Goal: Register for event/course

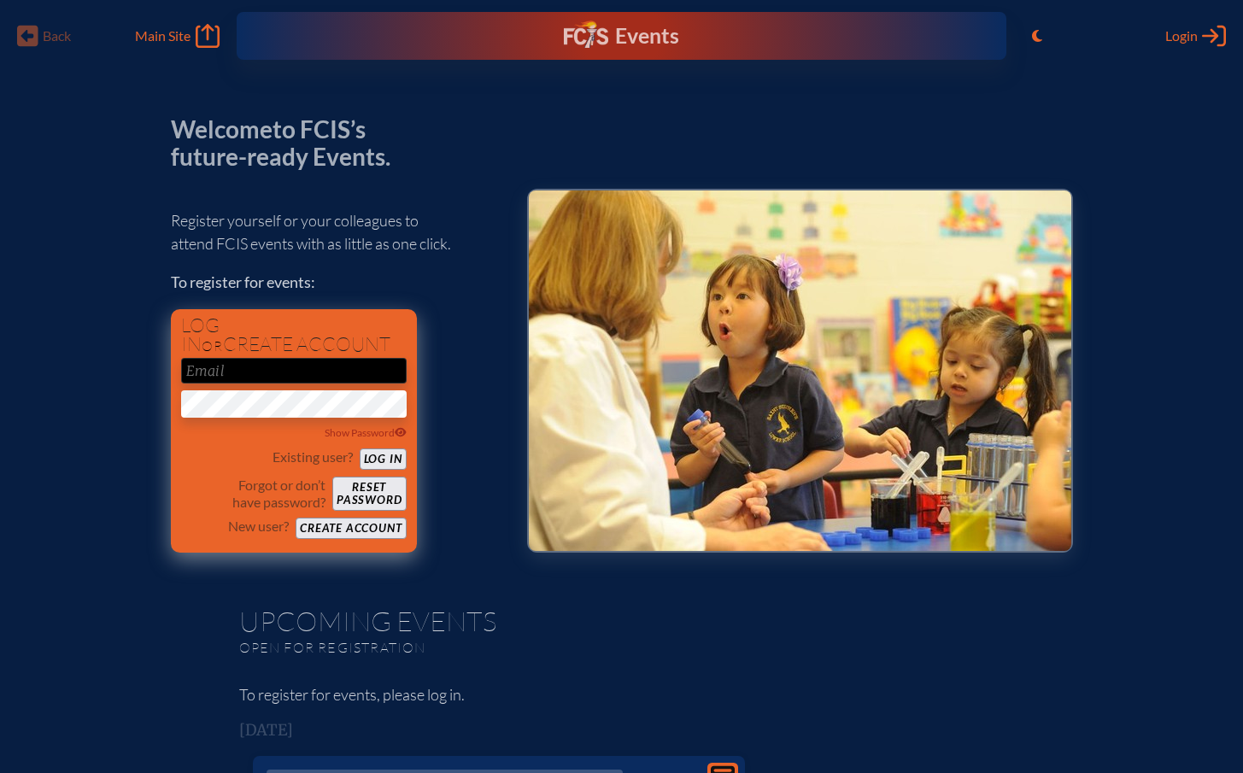
type input "[EMAIL_ADDRESS][DOMAIN_NAME]"
click at [371, 463] on button "Log in" at bounding box center [383, 459] width 47 height 21
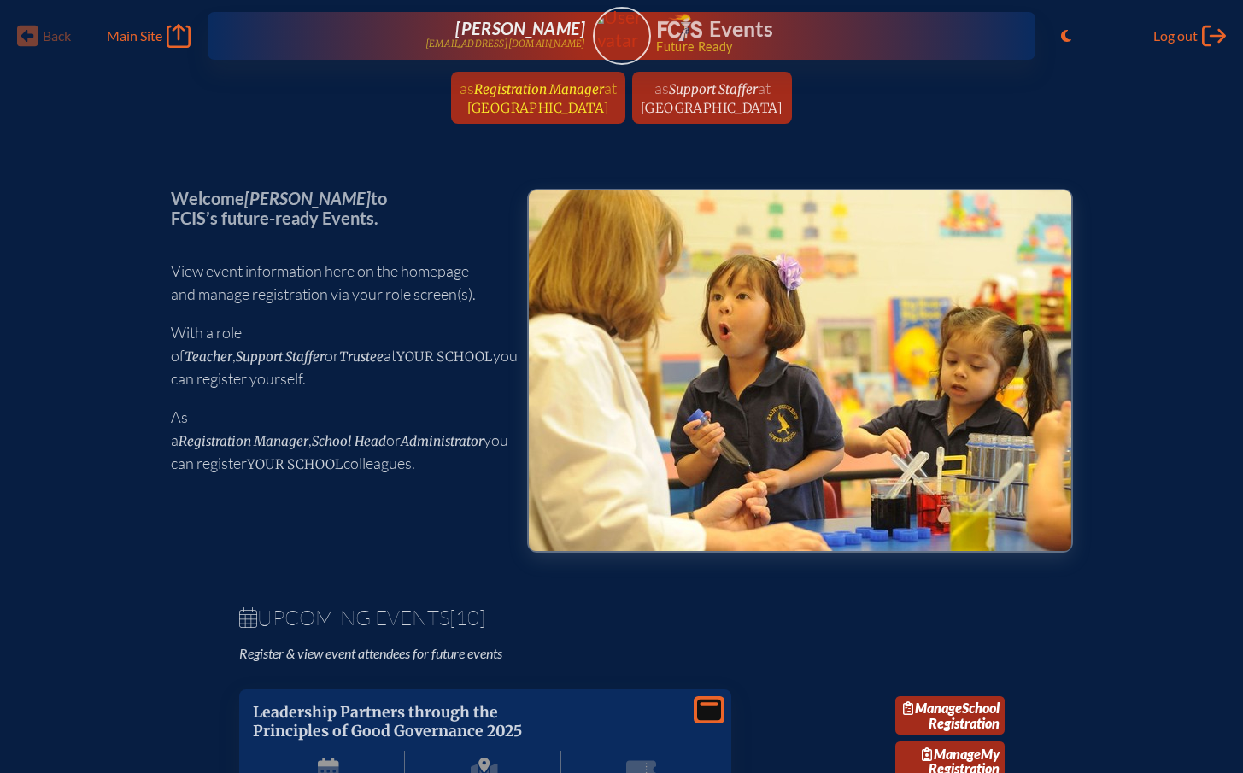
click at [512, 116] on link "as Registration Manager at [GEOGRAPHIC_DATA] since [DATE]" at bounding box center [538, 98] width 171 height 52
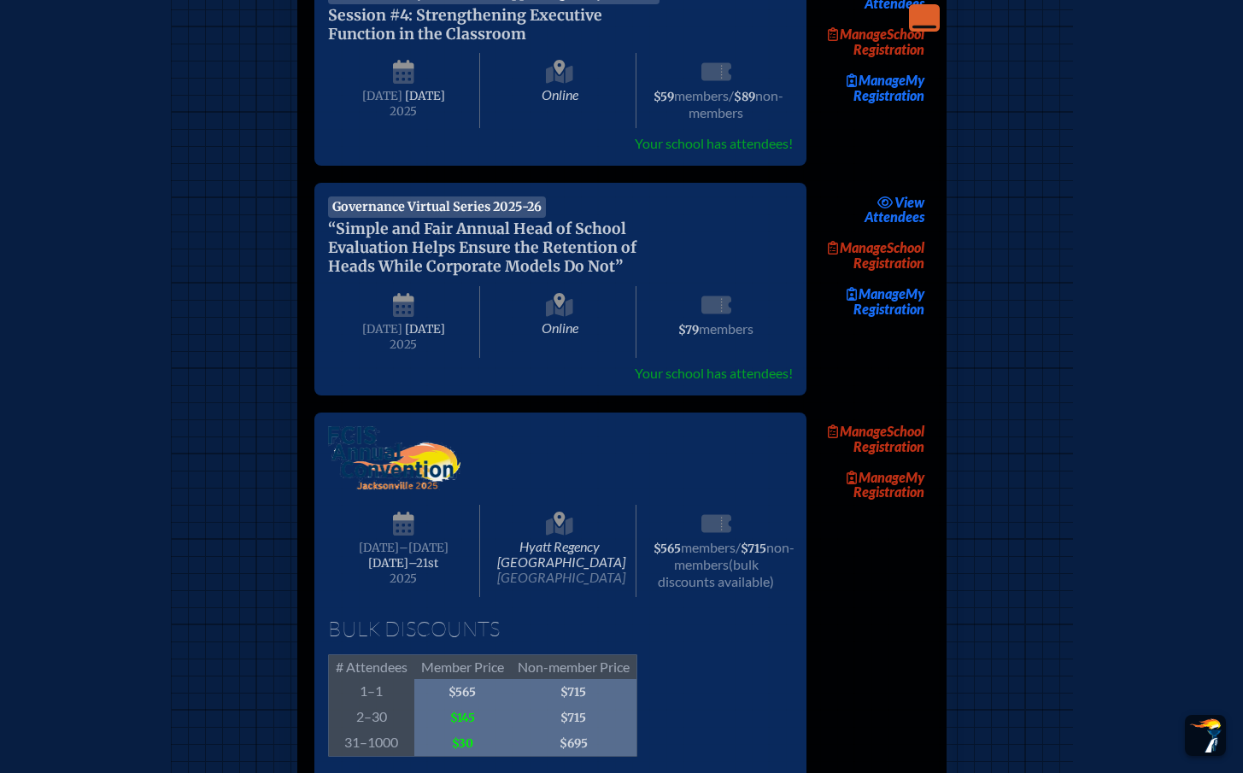
scroll to position [1400, 0]
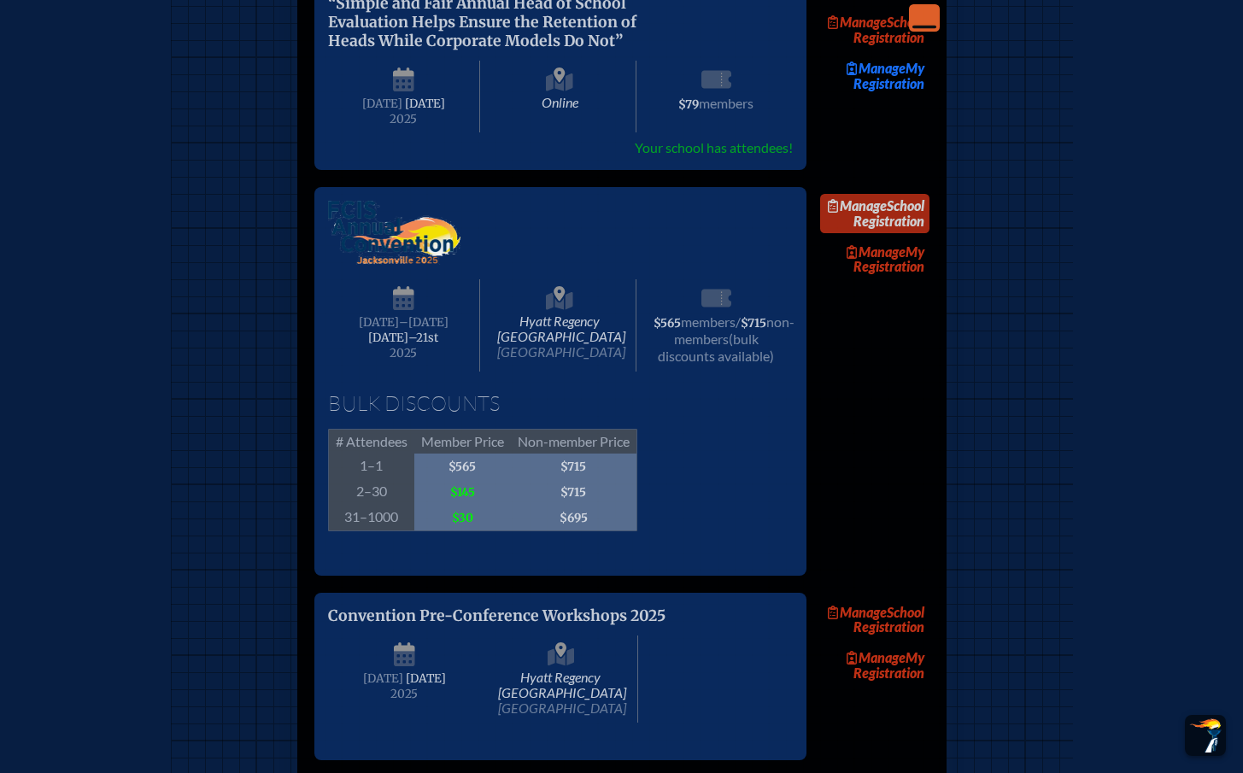
click at [875, 233] on link "Manage School Registration" at bounding box center [874, 213] width 109 height 39
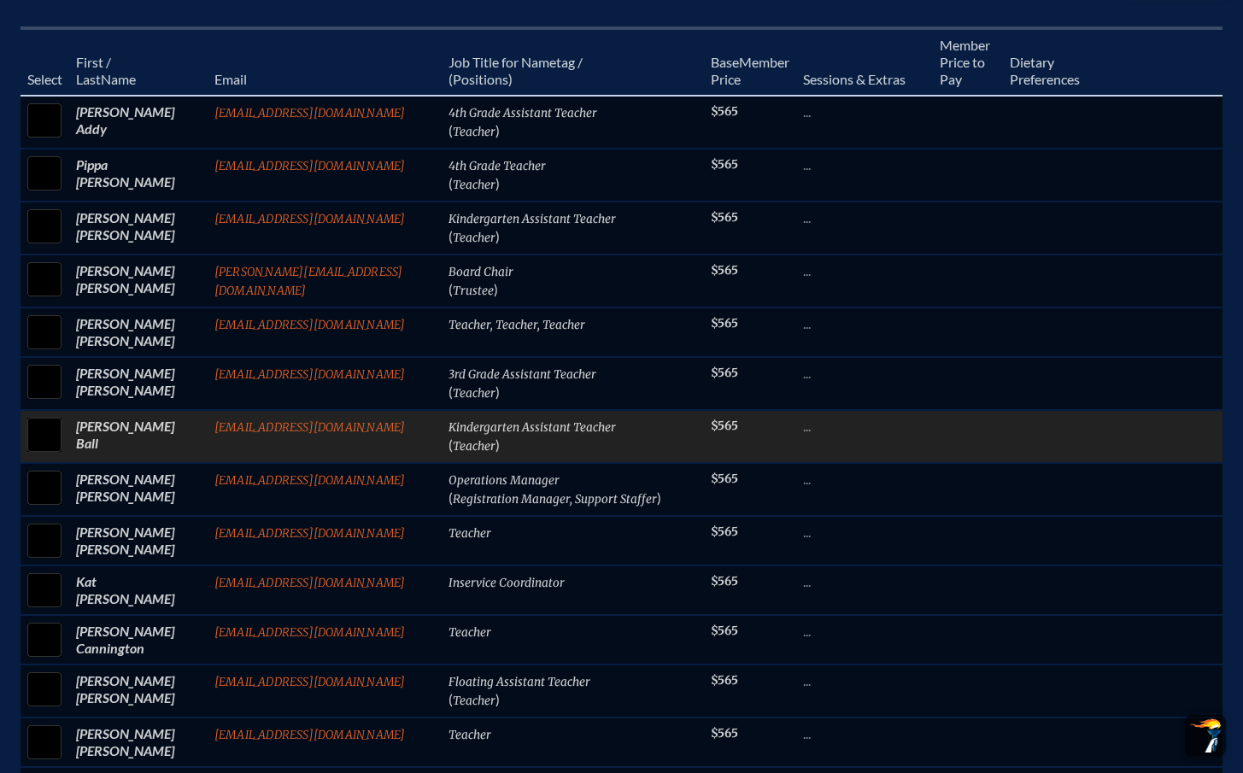
scroll to position [780, 0]
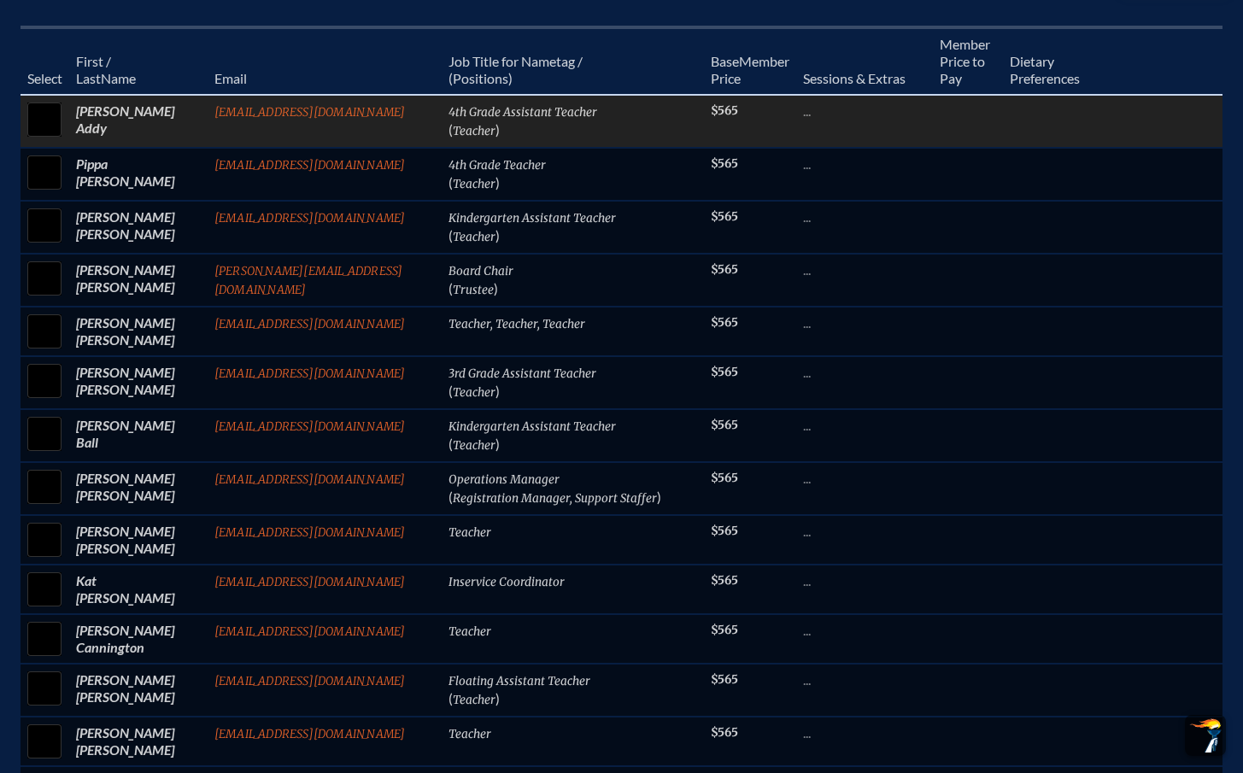
click at [50, 125] on input "checkbox" at bounding box center [44, 119] width 43 height 43
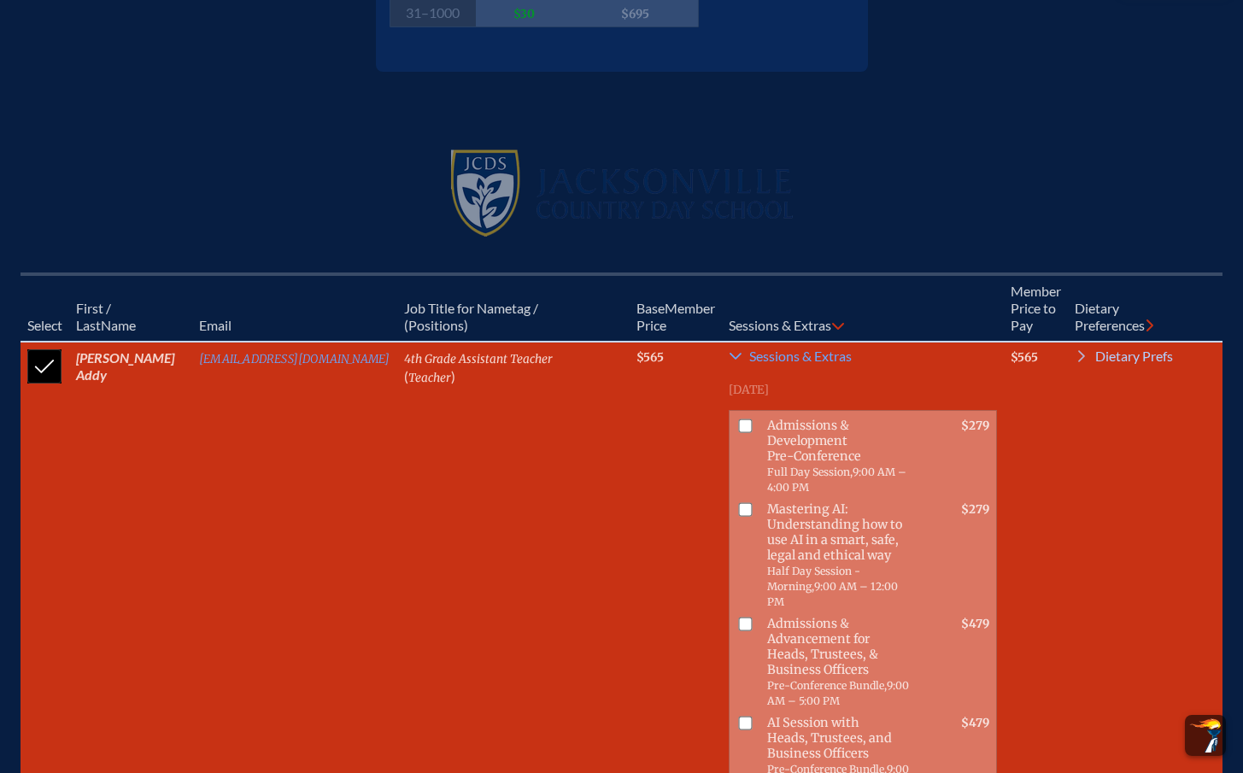
scroll to position [557, 0]
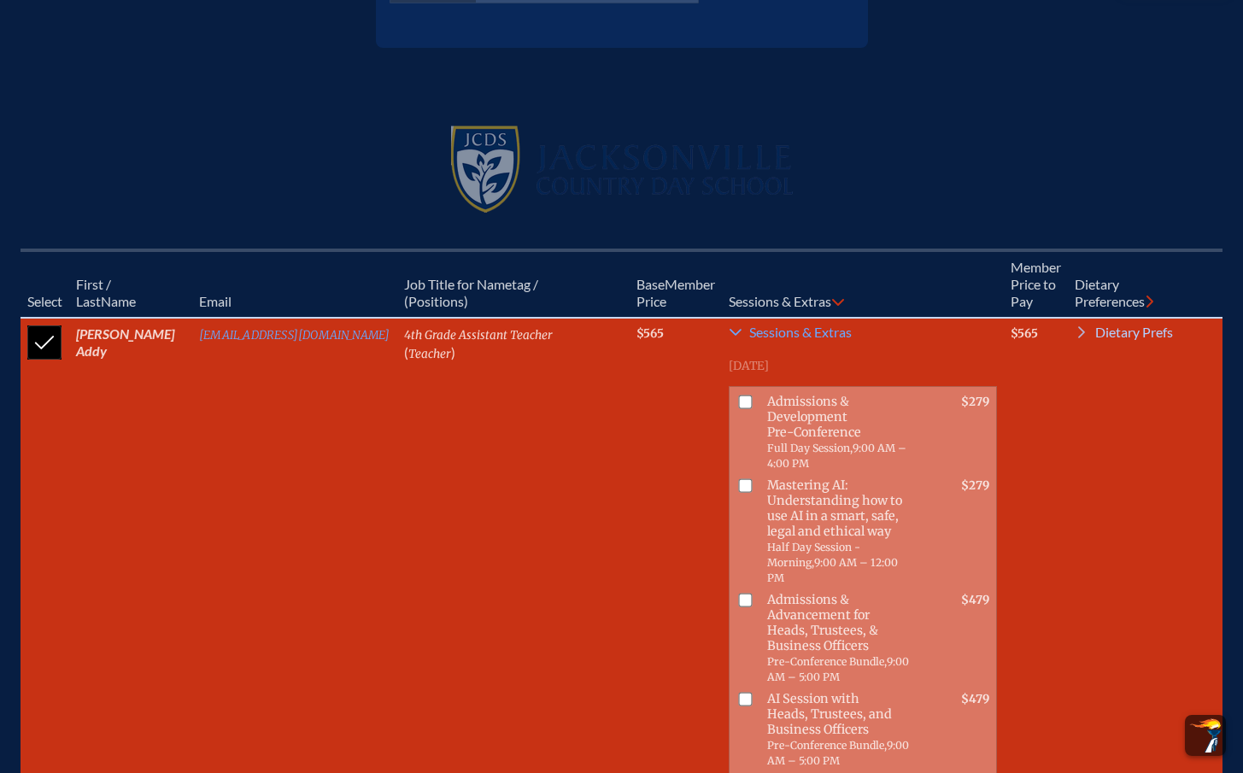
click at [1075, 328] on icon at bounding box center [1082, 333] width 14 height 14
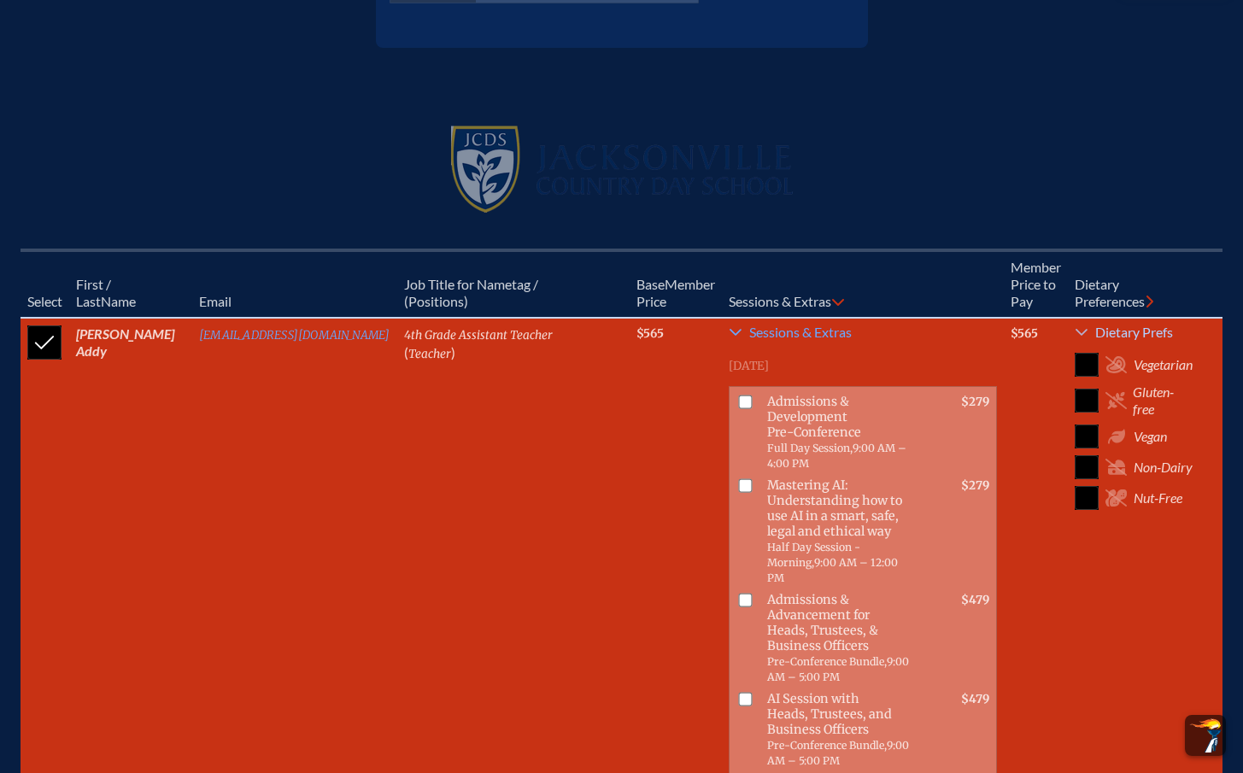
click at [1075, 327] on icon at bounding box center [1082, 333] width 14 height 14
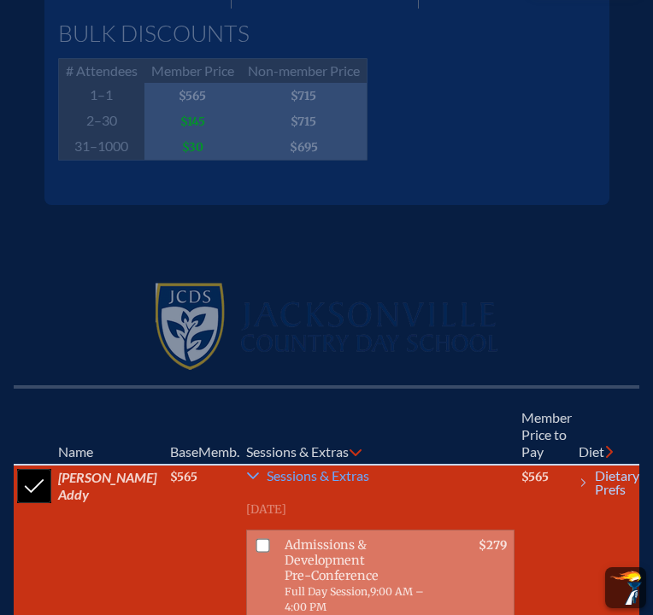
scroll to position [414, 0]
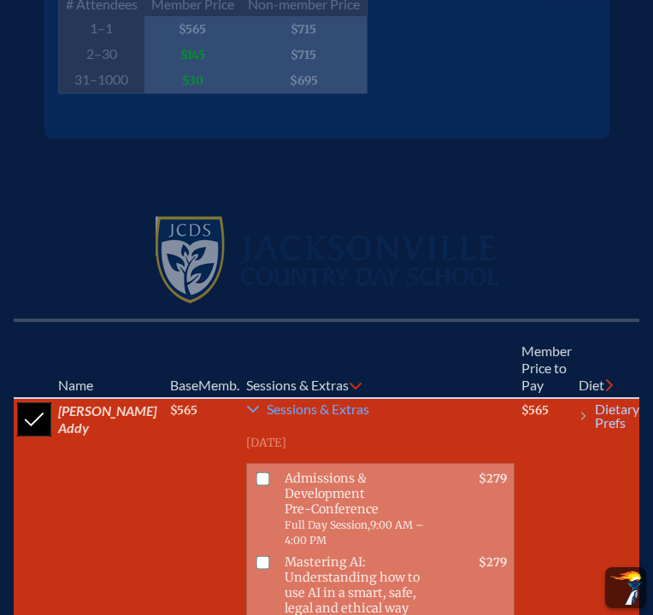
click at [56, 441] on input "checkbox" at bounding box center [34, 419] width 43 height 43
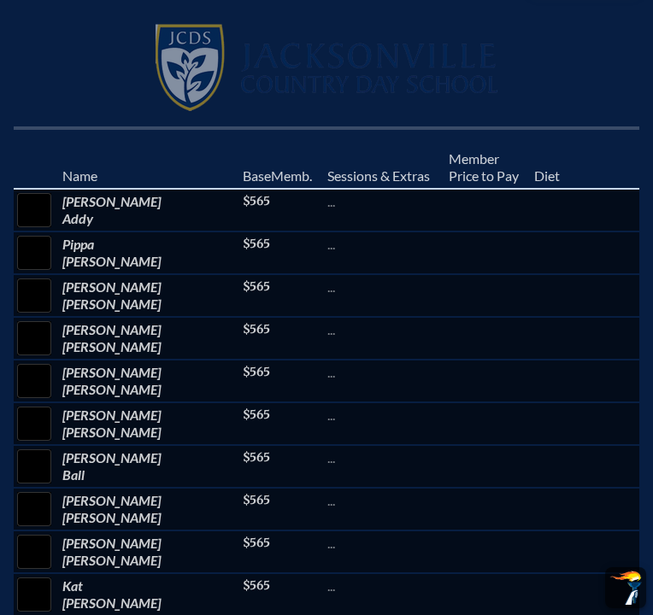
scroll to position [607, 31]
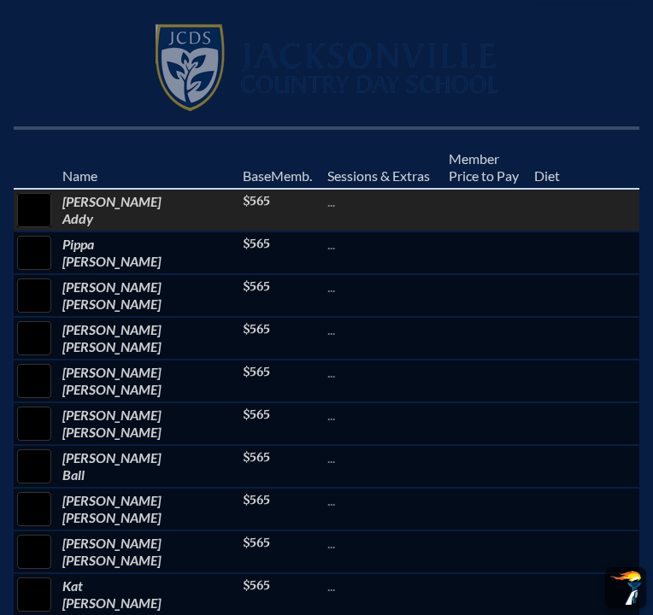
click at [56, 232] on input "checkbox" at bounding box center [34, 210] width 43 height 43
checkbox input "true"
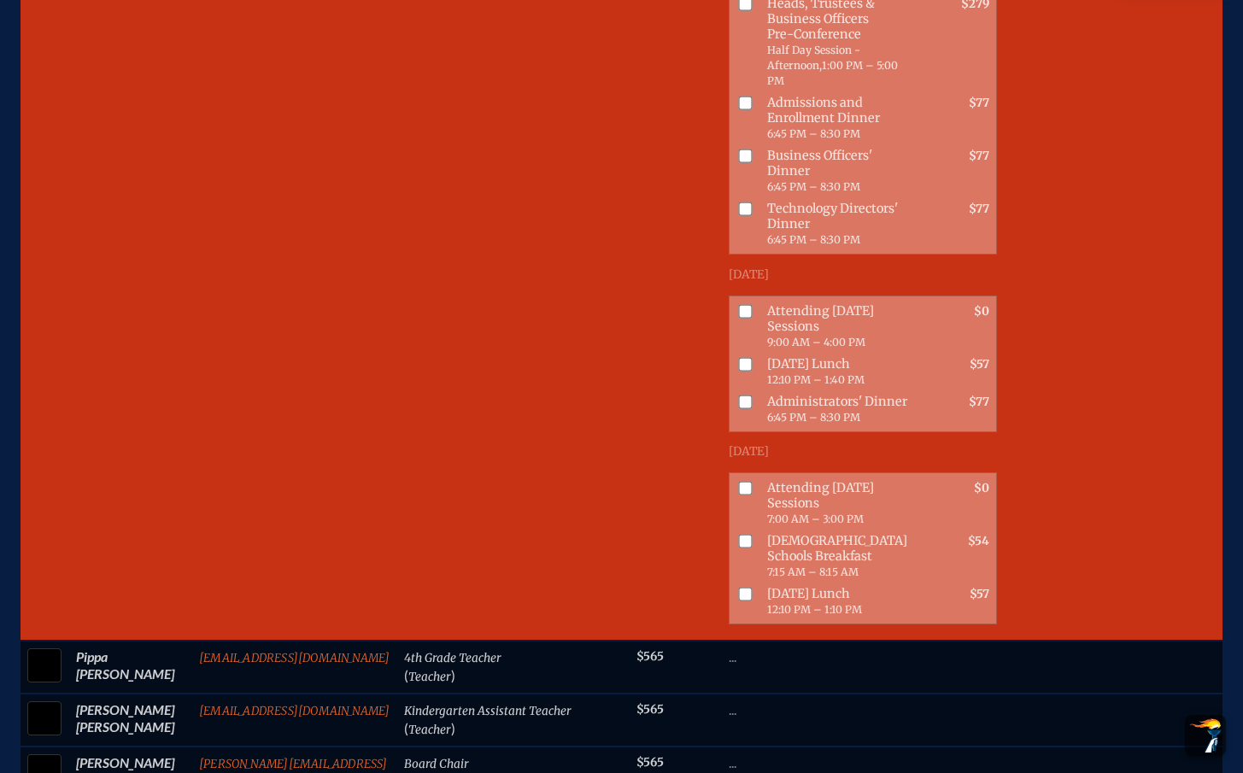
scroll to position [1350, 13]
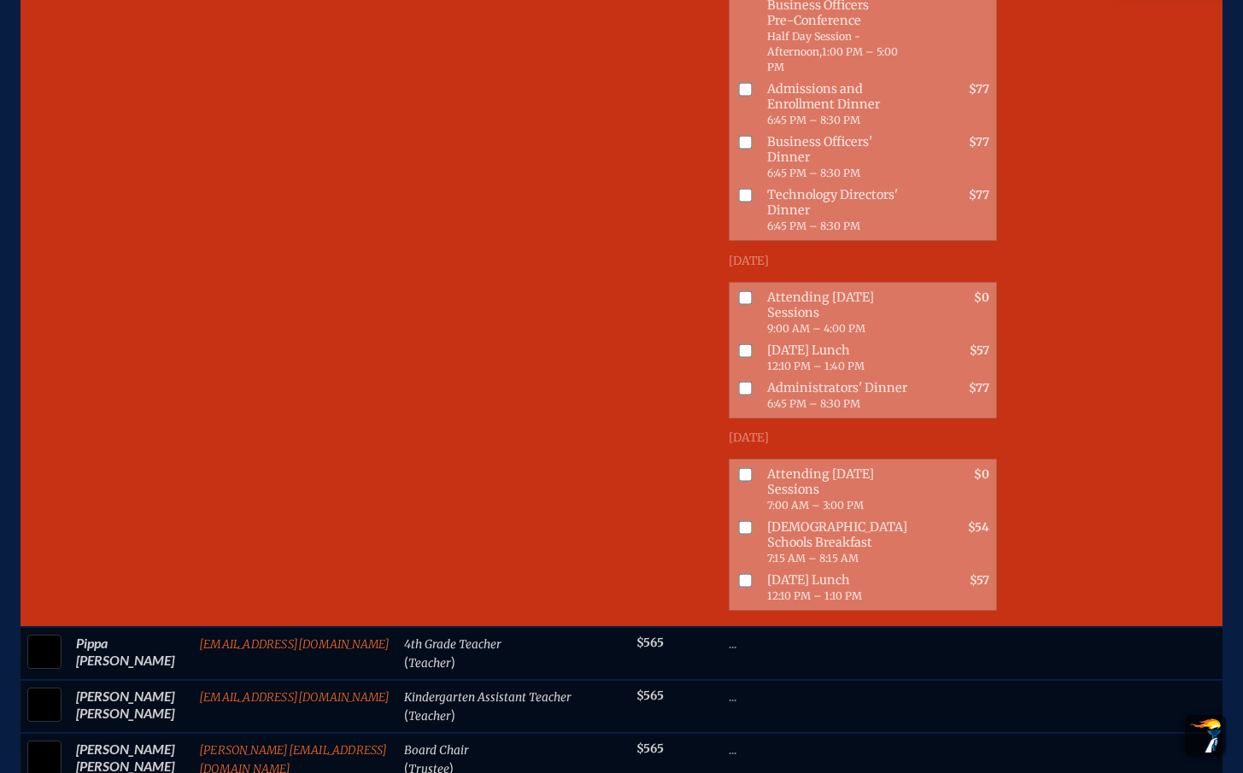
click at [738, 481] on input "checkbox" at bounding box center [745, 474] width 14 height 14
checkbox input "true"
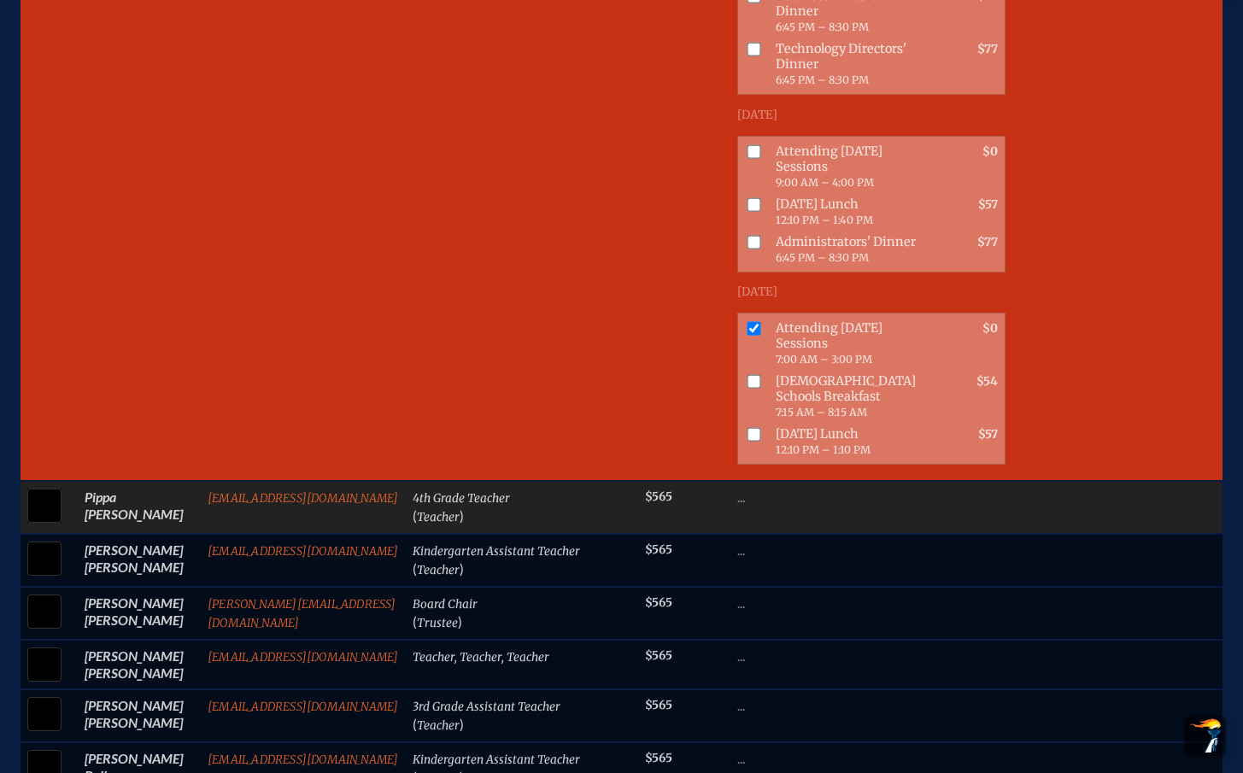
scroll to position [1504, 13]
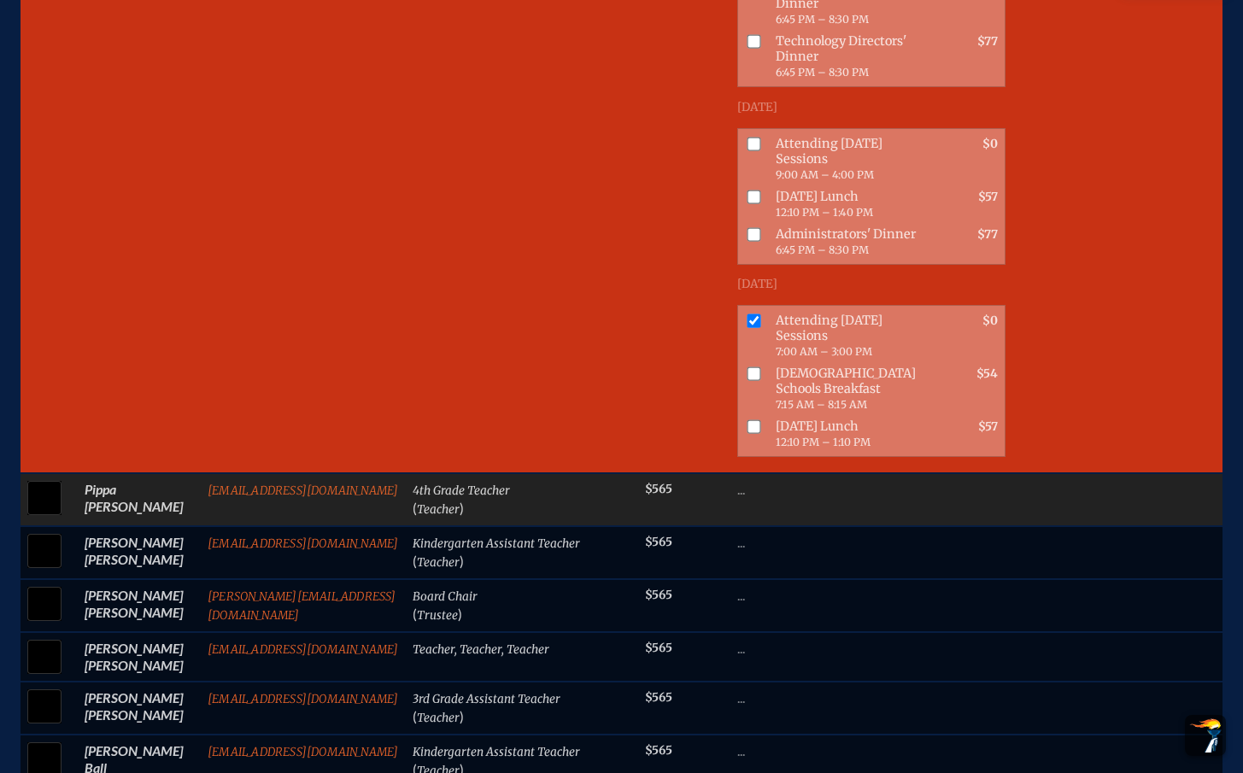
click at [25, 520] on input "checkbox" at bounding box center [44, 498] width 43 height 43
checkbox input "true"
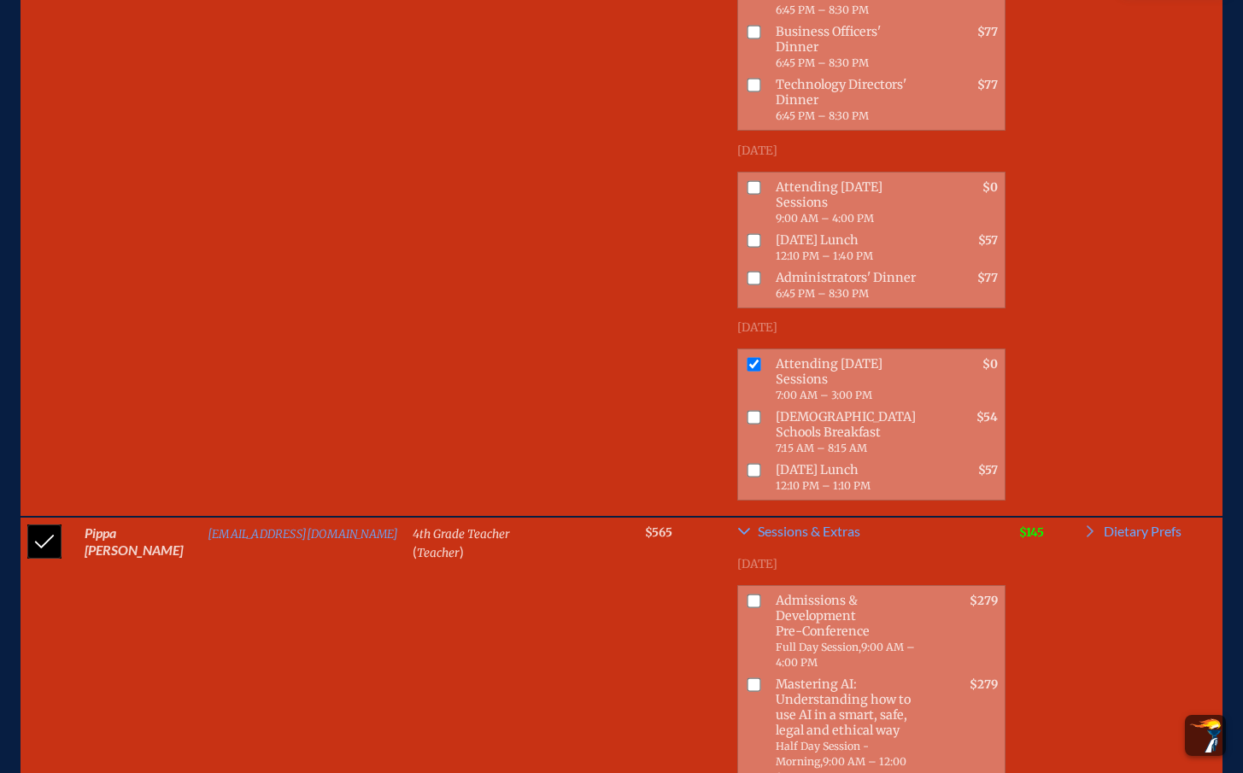
scroll to position [1657, 13]
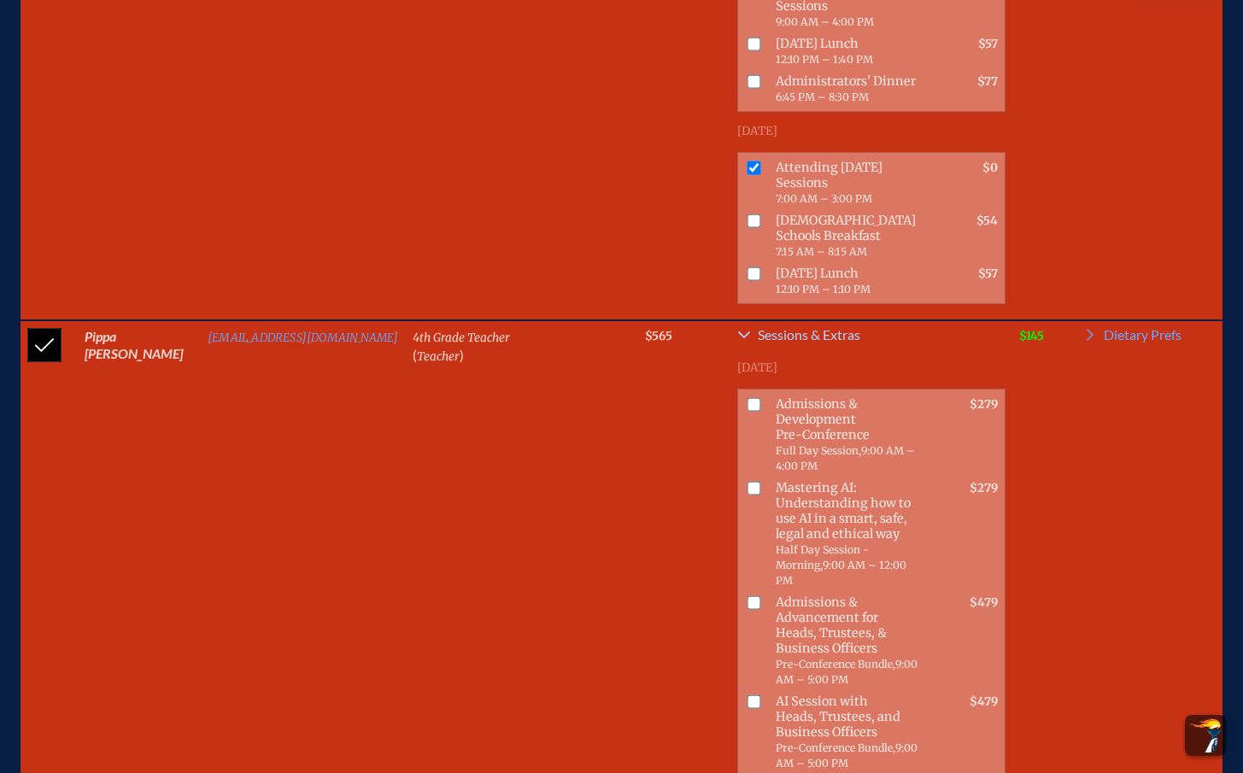
click at [771, 342] on span "Sessions & Extras" at bounding box center [809, 335] width 103 height 14
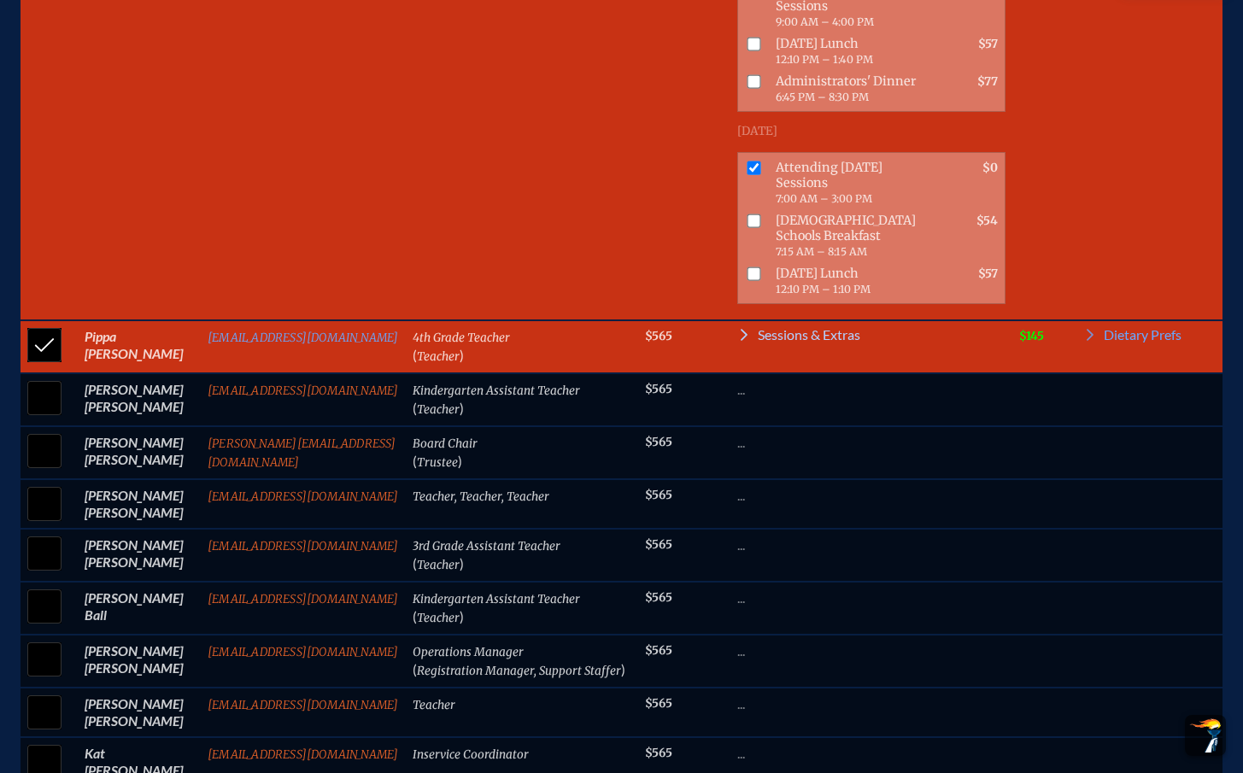
click at [771, 342] on span "Sessions & Extras" at bounding box center [809, 335] width 103 height 14
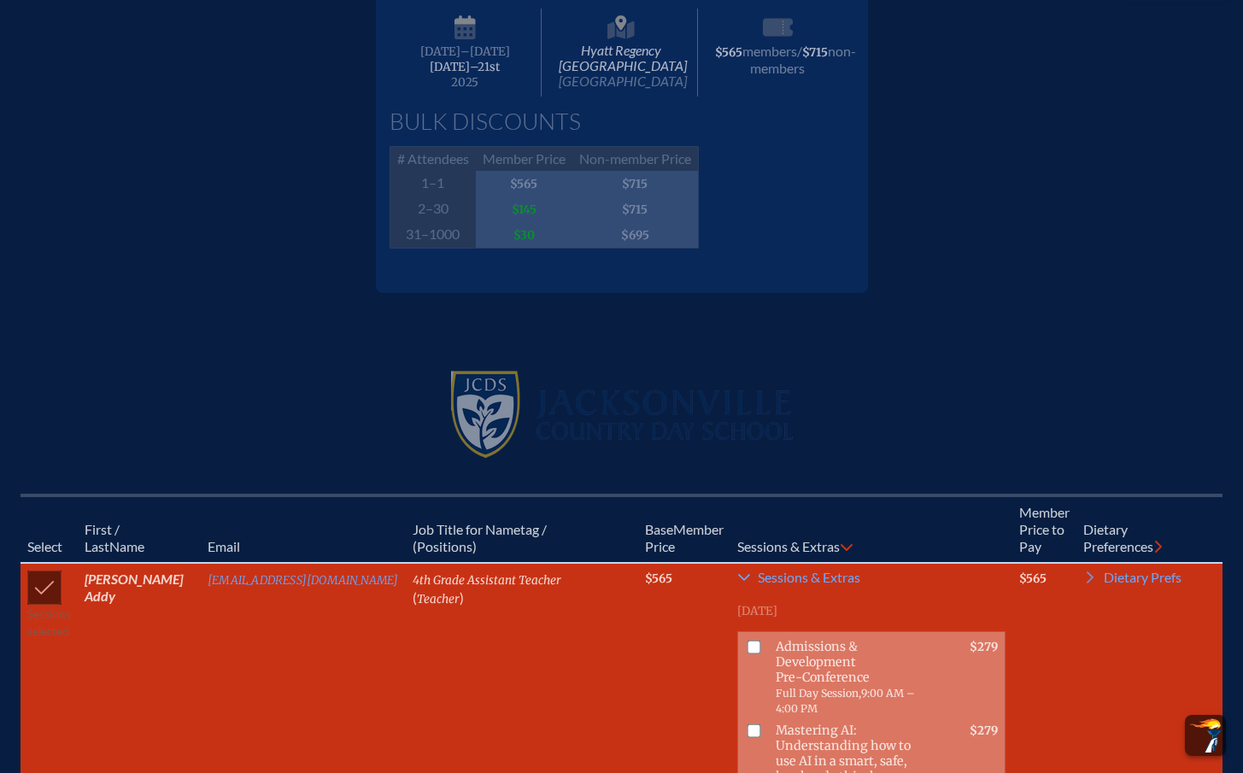
scroll to position [311, 13]
click at [737, 572] on icon at bounding box center [744, 579] width 14 height 14
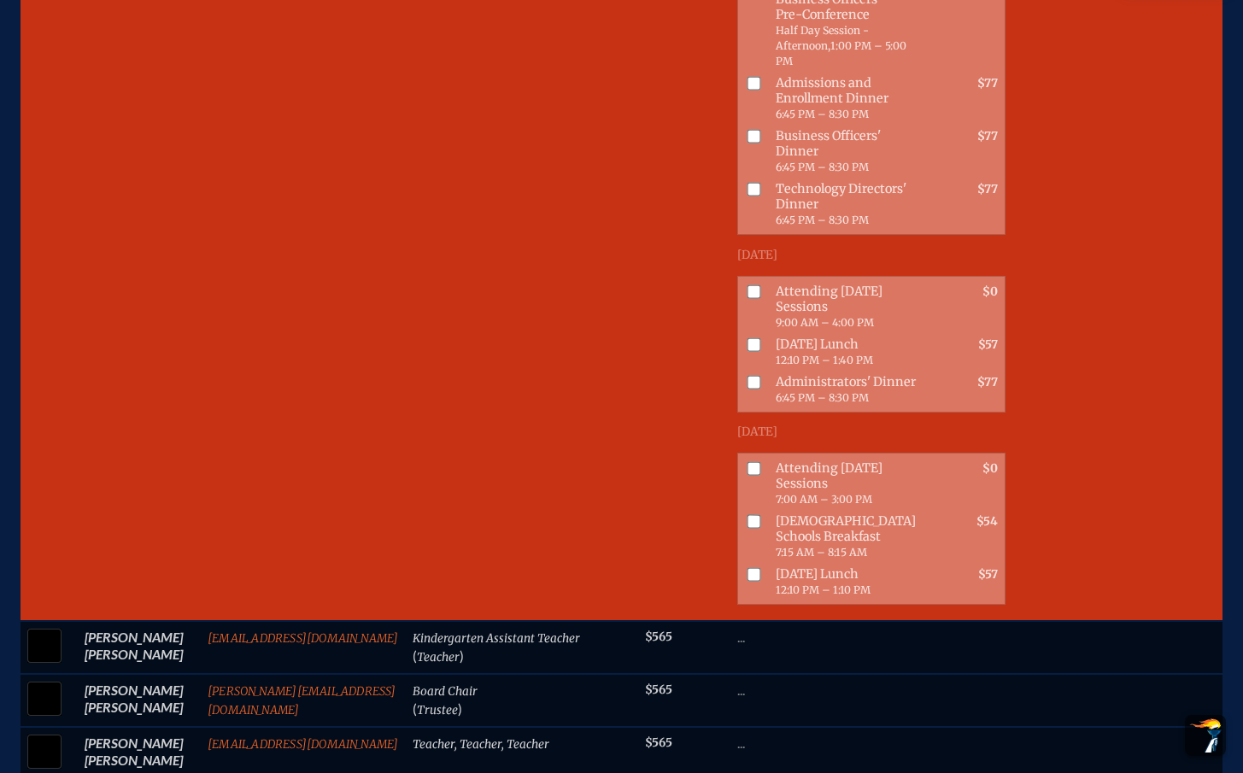
scroll to position [1454, 13]
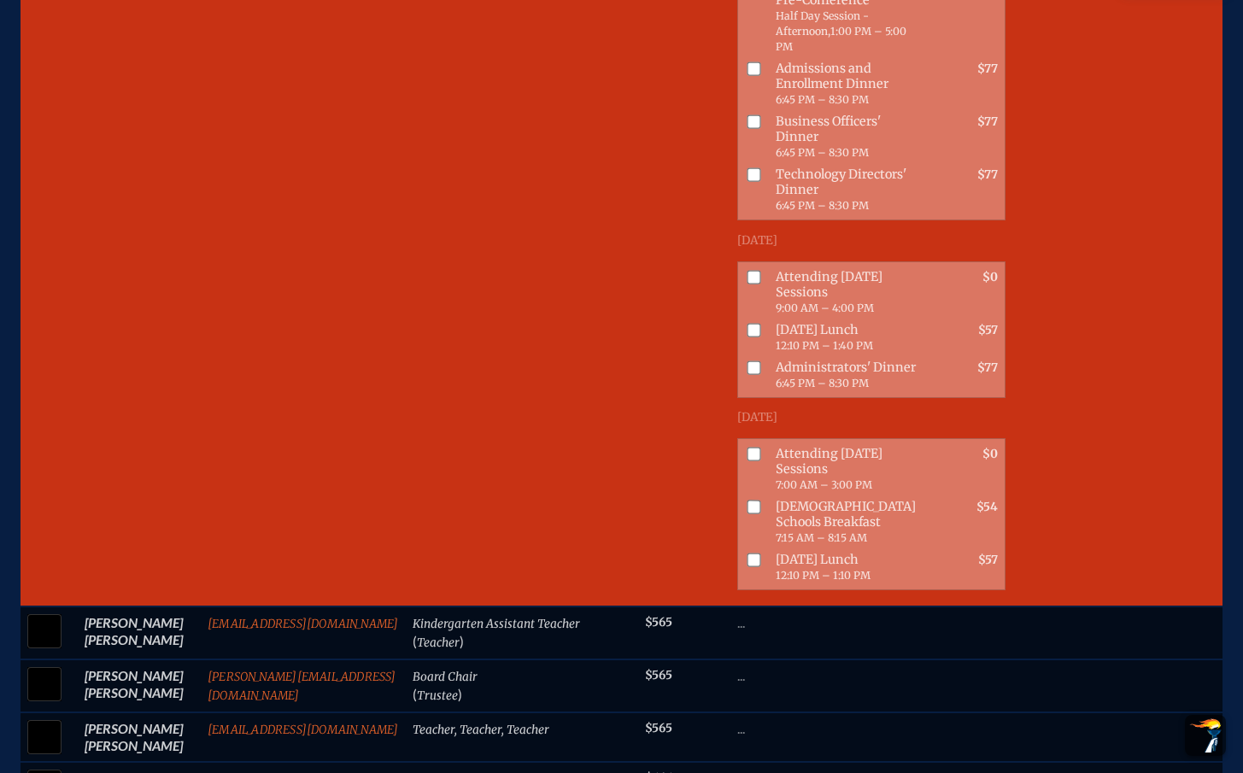
click at [747, 461] on input "checkbox" at bounding box center [754, 454] width 14 height 14
checkbox input "true"
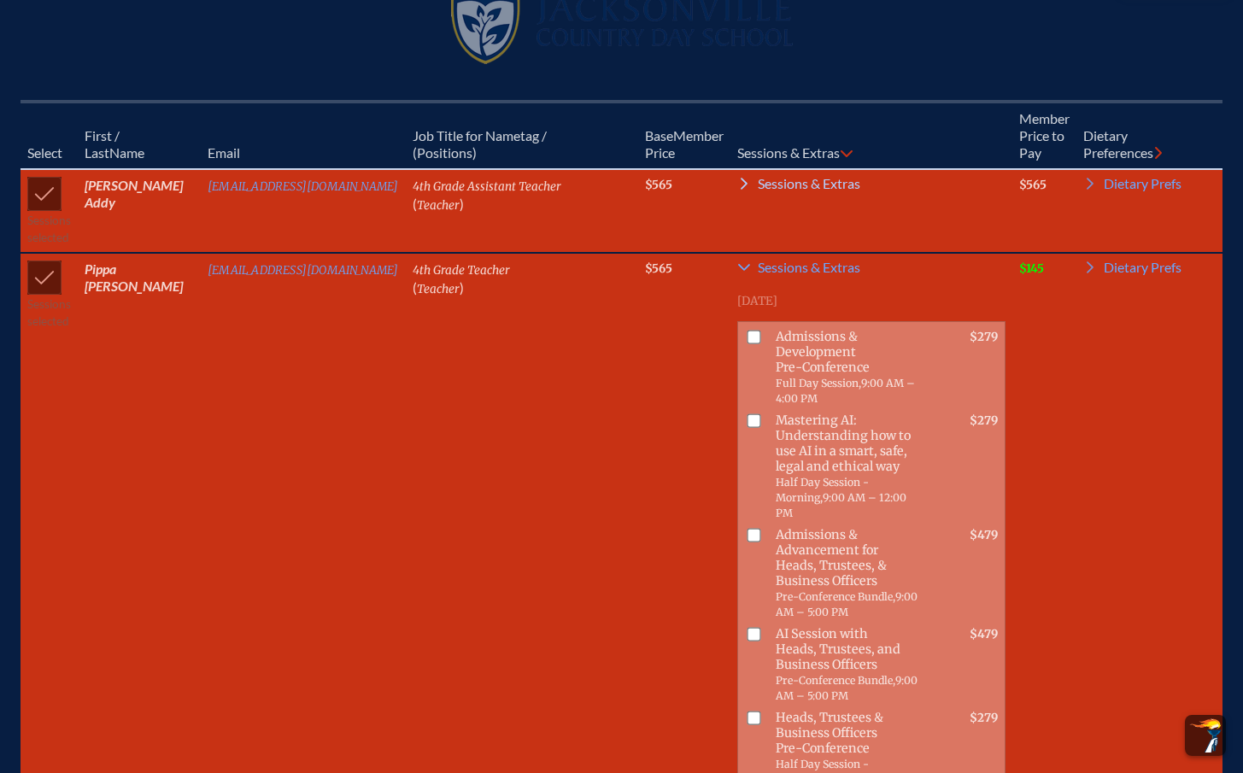
scroll to position [681, 13]
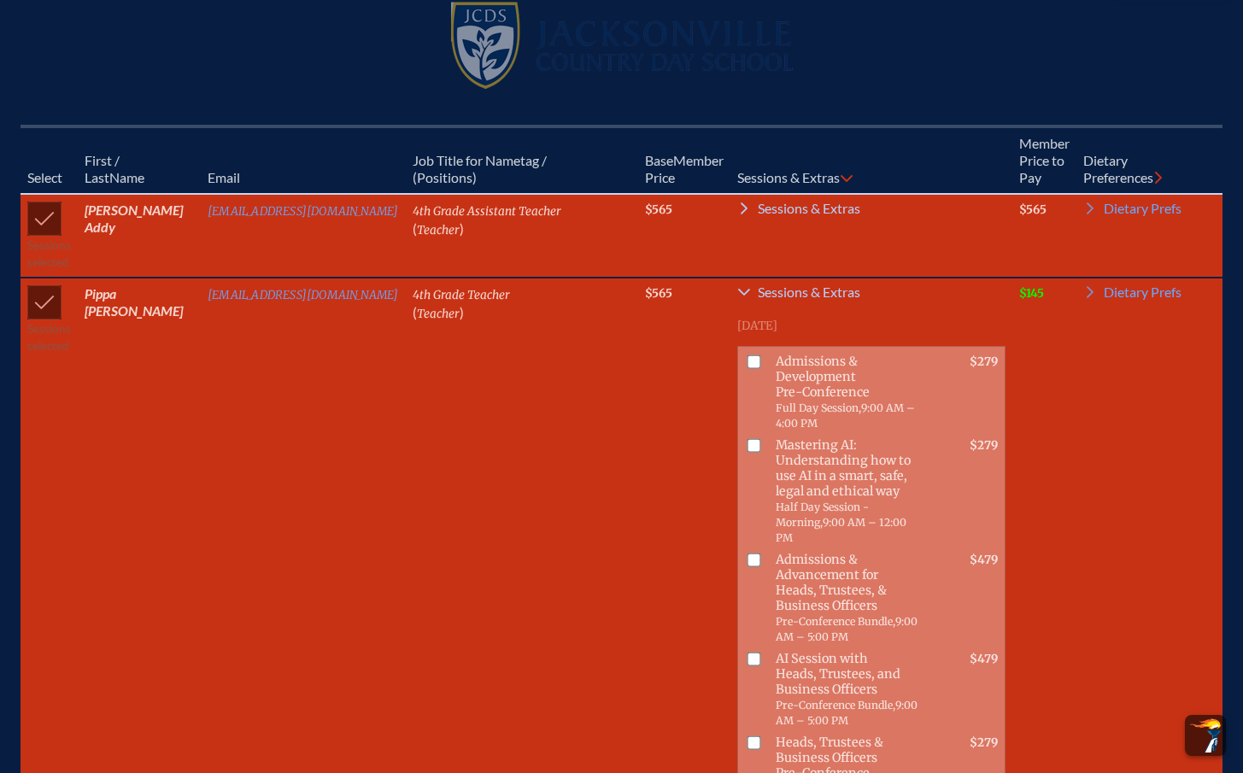
click at [759, 285] on span "Sessions & Extras" at bounding box center [809, 292] width 103 height 14
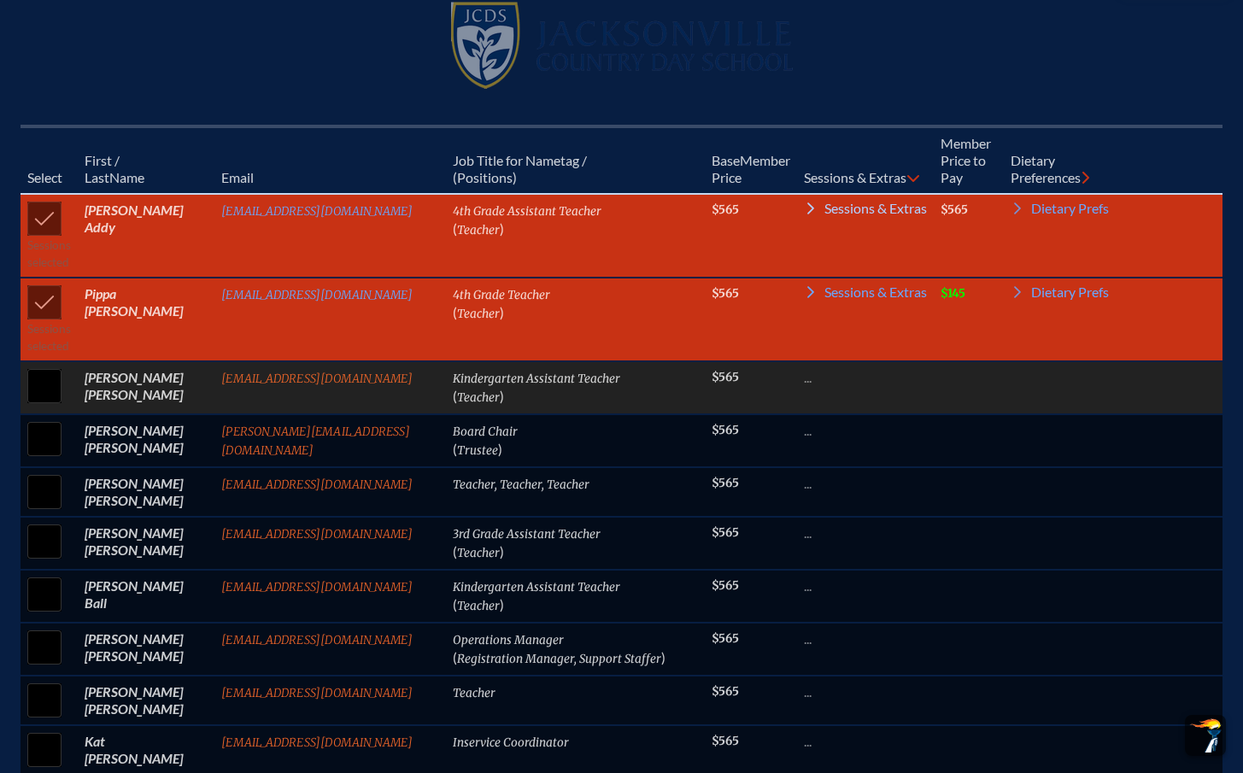
click at [31, 372] on input "checkbox" at bounding box center [44, 386] width 43 height 43
checkbox input "true"
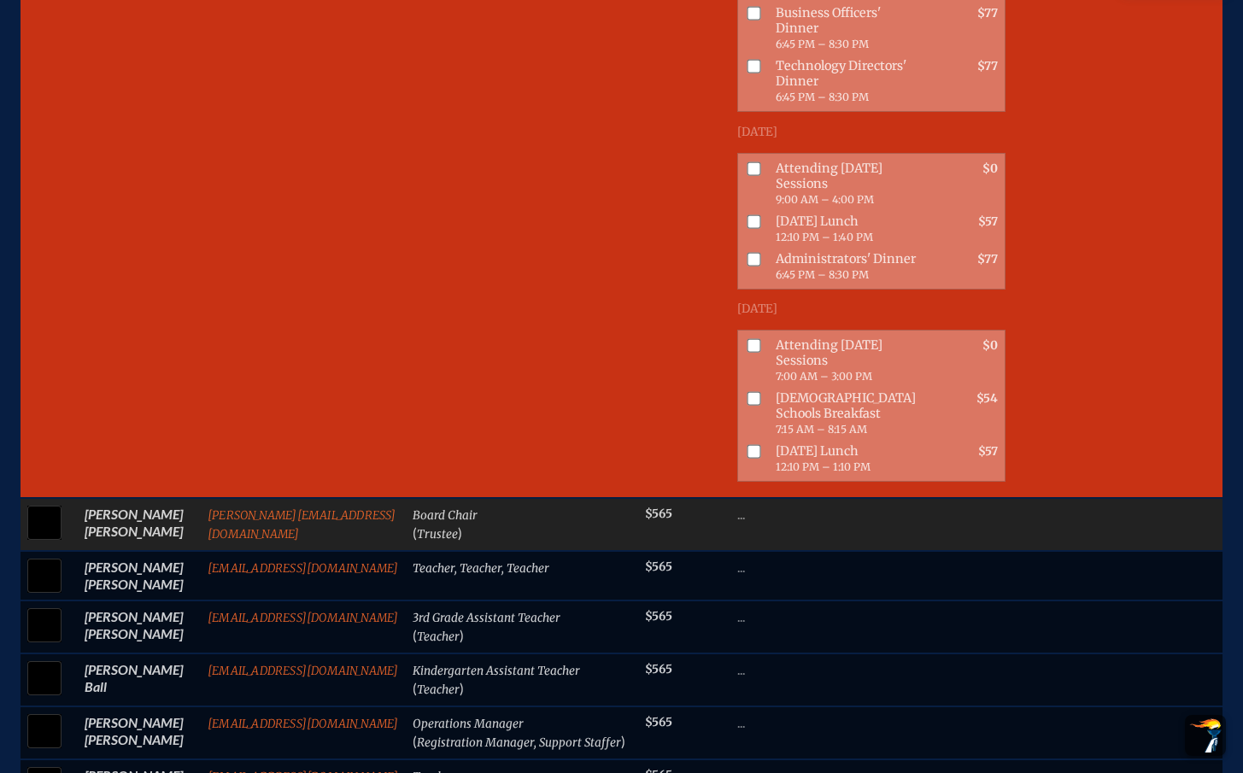
scroll to position [1656, 13]
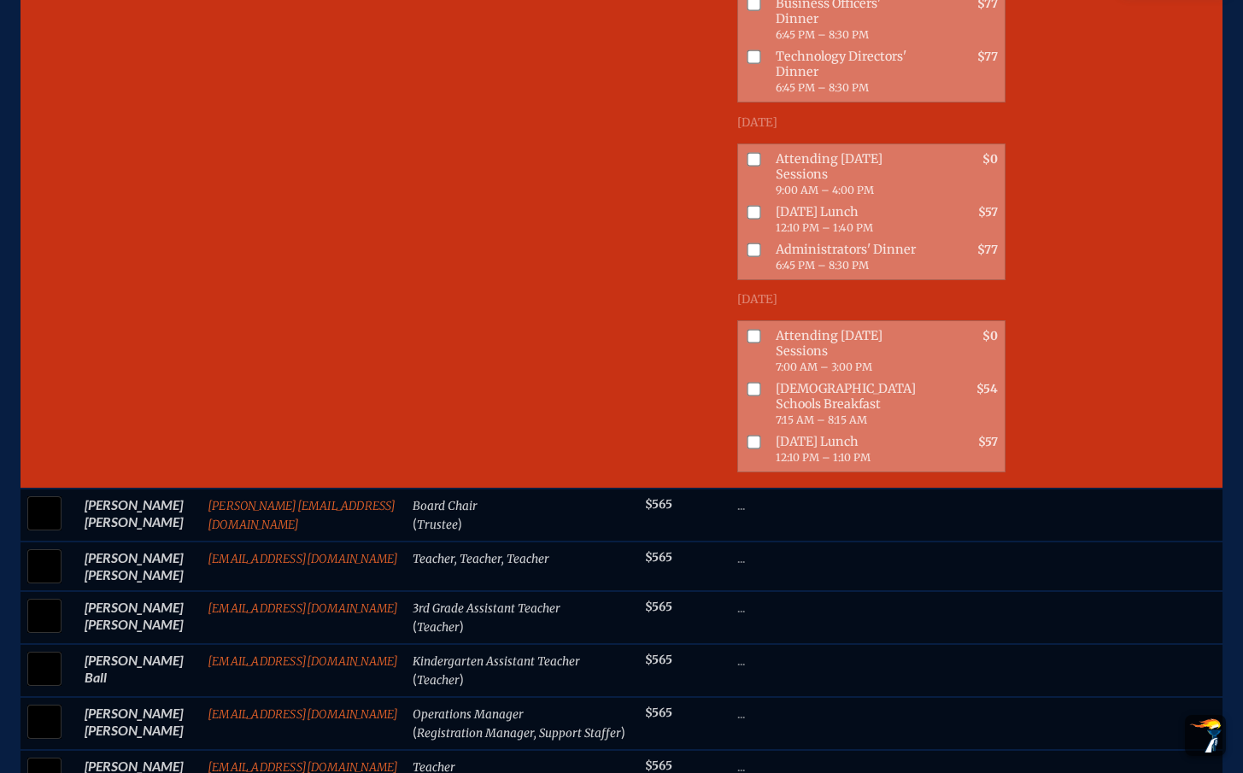
click at [738, 378] on span at bounding box center [750, 351] width 24 height 53
click at [747, 343] on input "checkbox" at bounding box center [754, 336] width 14 height 14
checkbox input "true"
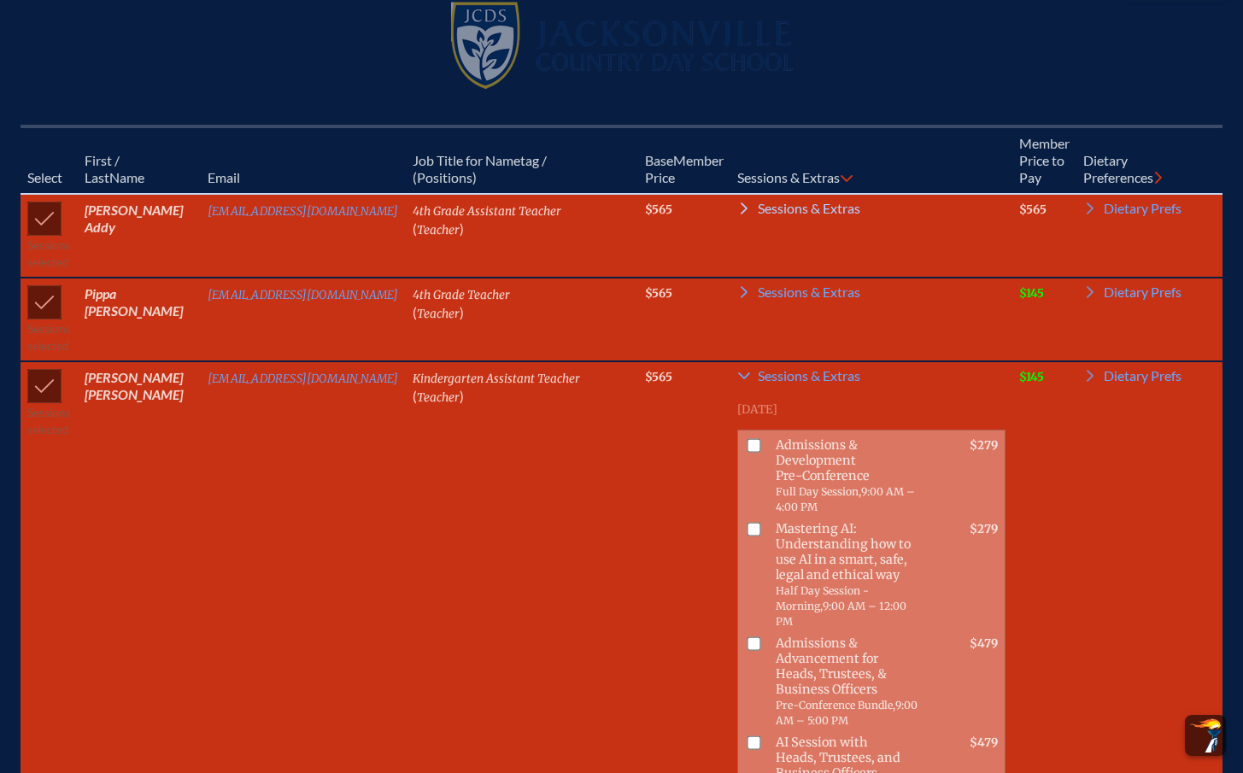
scroll to position [530, 13]
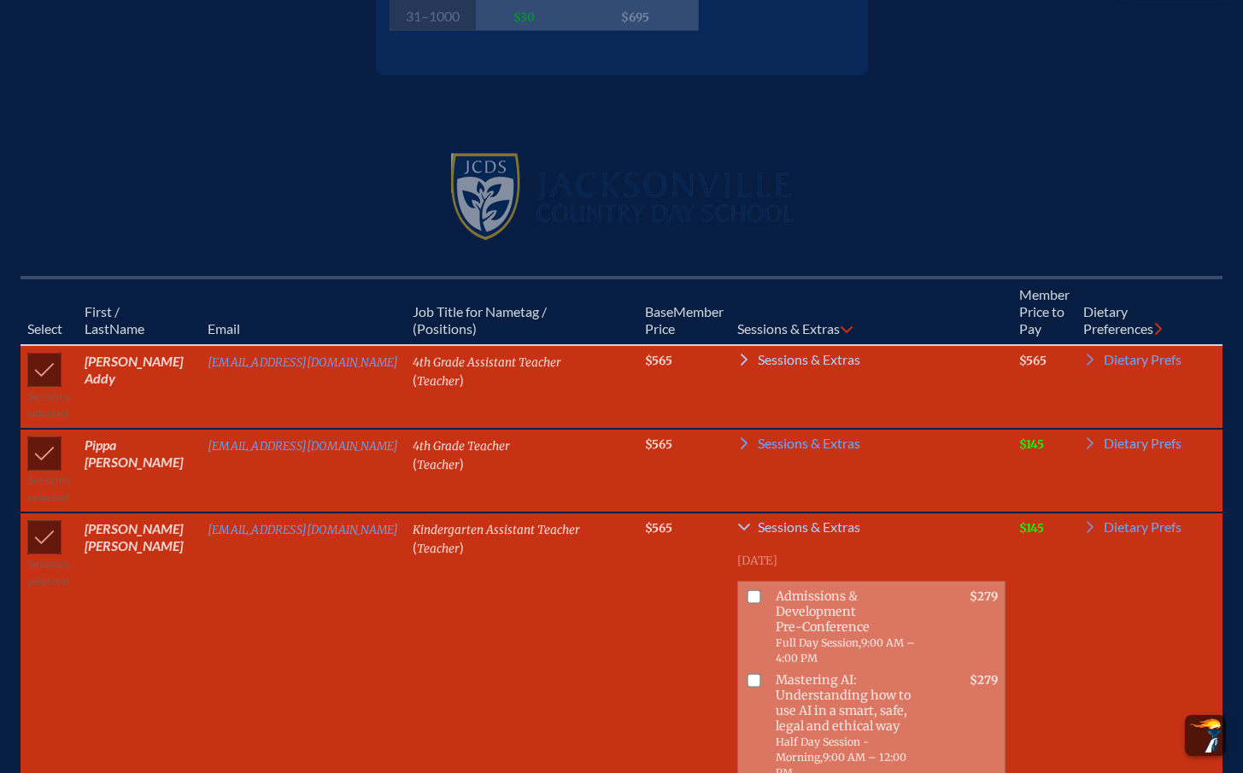
click at [758, 524] on span "Sessions & Extras" at bounding box center [809, 527] width 103 height 14
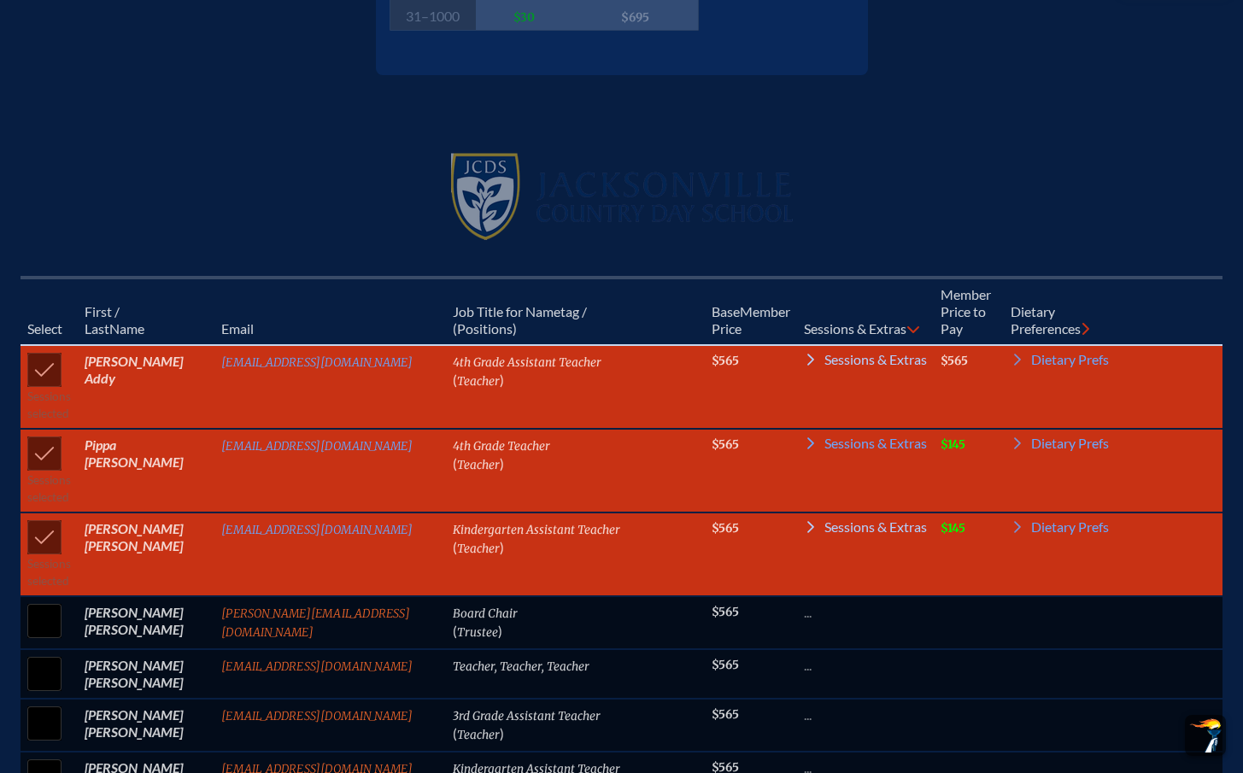
click at [825, 530] on span "Sessions & Extras" at bounding box center [876, 527] width 103 height 14
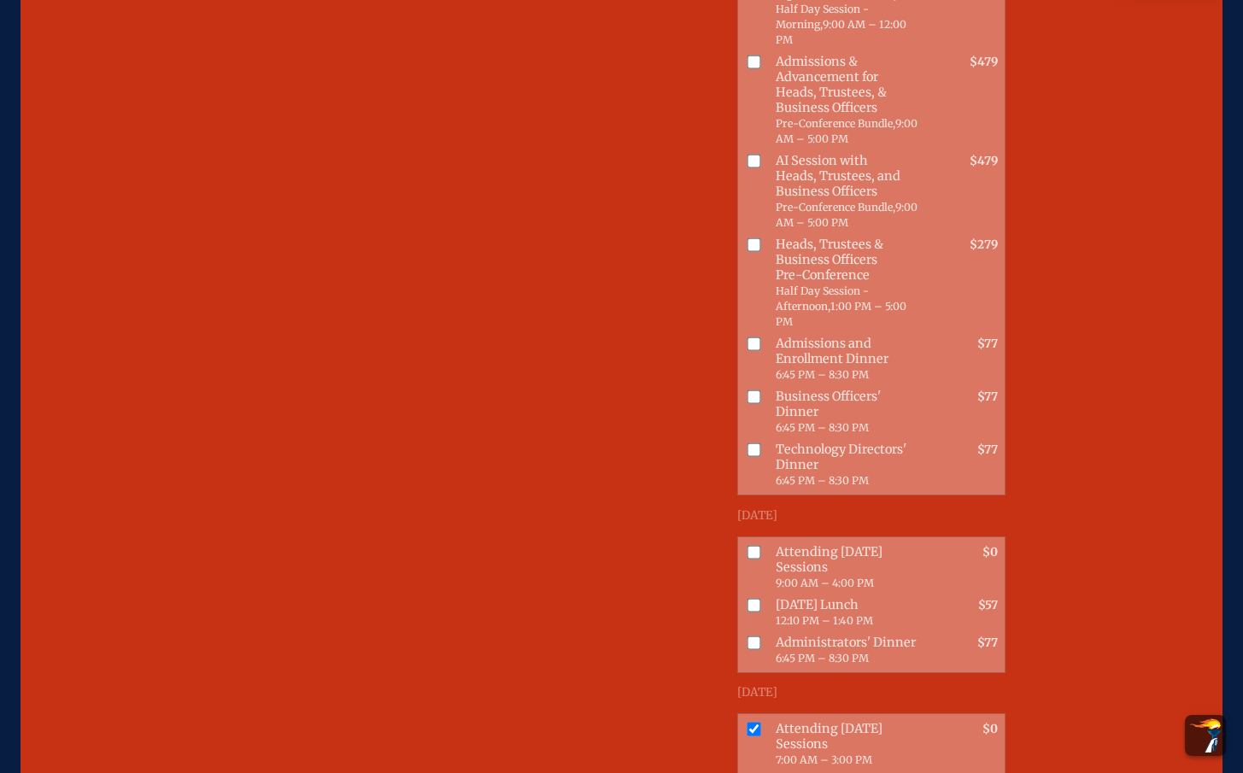
scroll to position [849, 13]
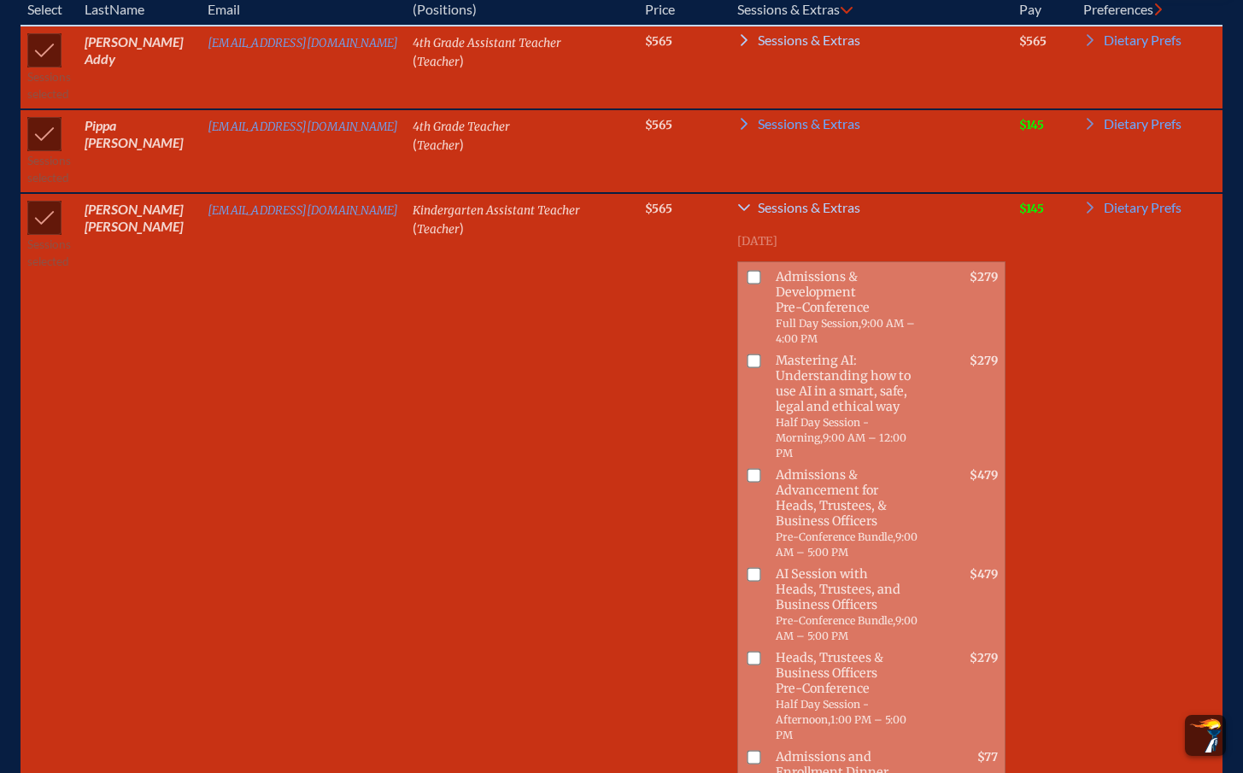
click at [737, 201] on icon at bounding box center [744, 208] width 14 height 14
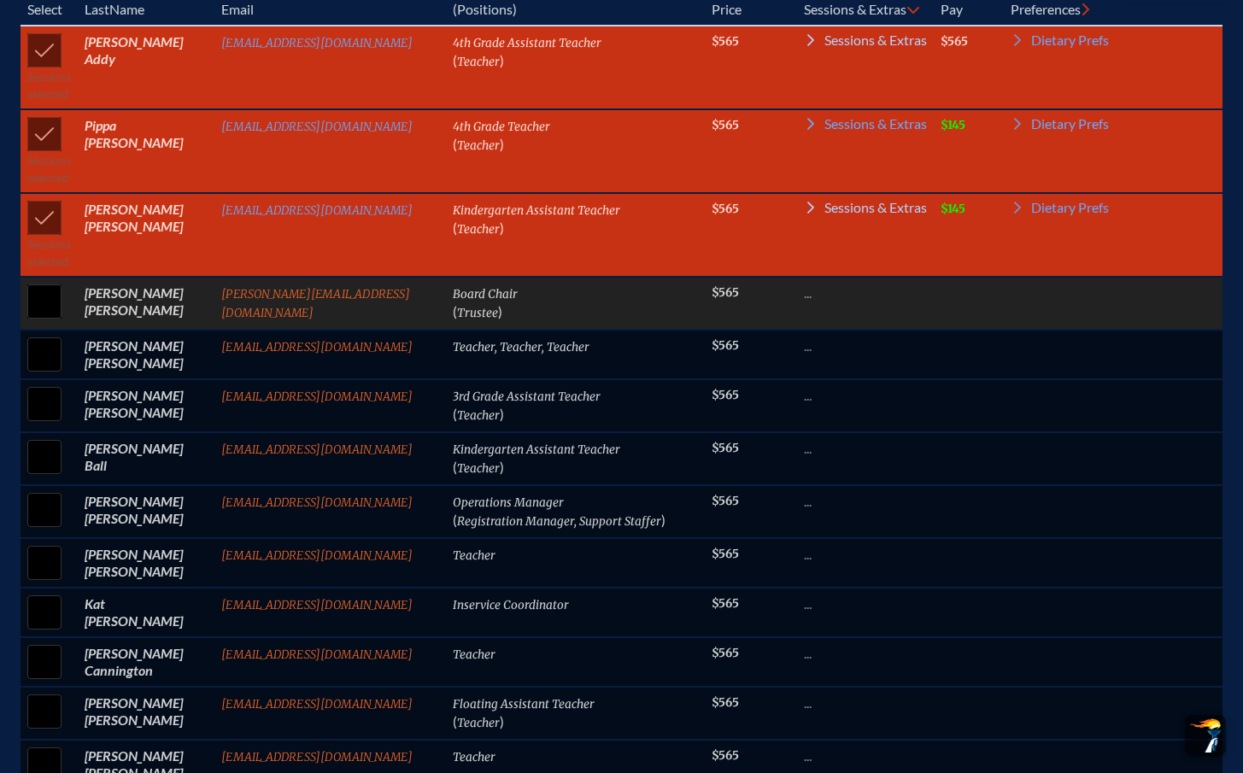
click at [28, 301] on input "checkbox" at bounding box center [44, 301] width 43 height 43
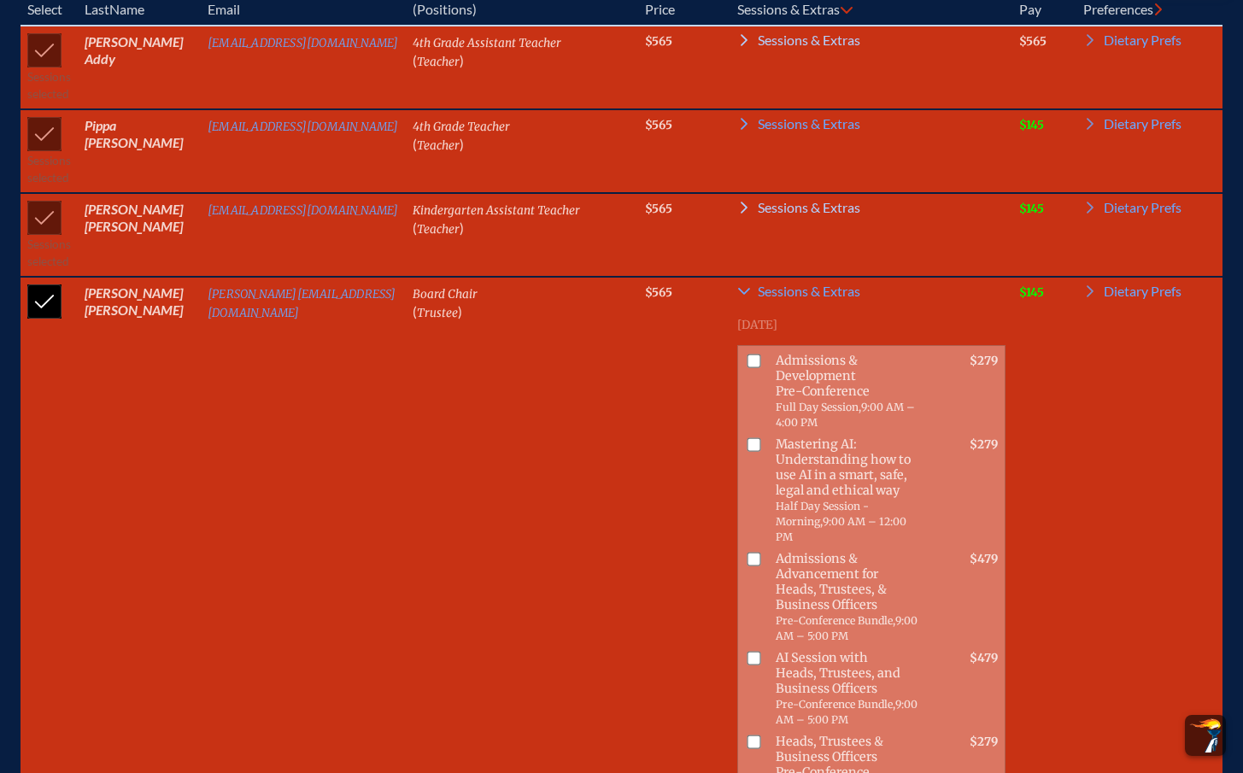
click at [23, 299] on input "checkbox" at bounding box center [44, 301] width 43 height 43
checkbox input "false"
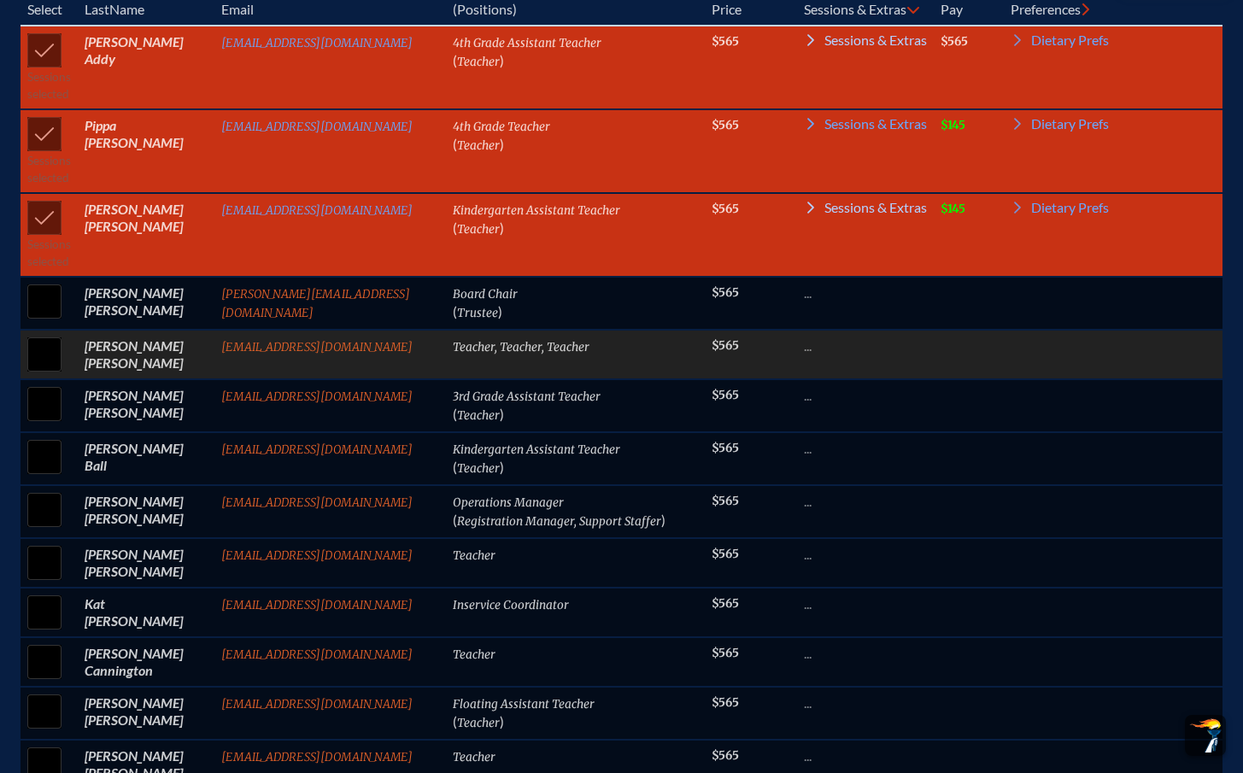
click at [35, 348] on input "checkbox" at bounding box center [44, 354] width 43 height 43
checkbox input "true"
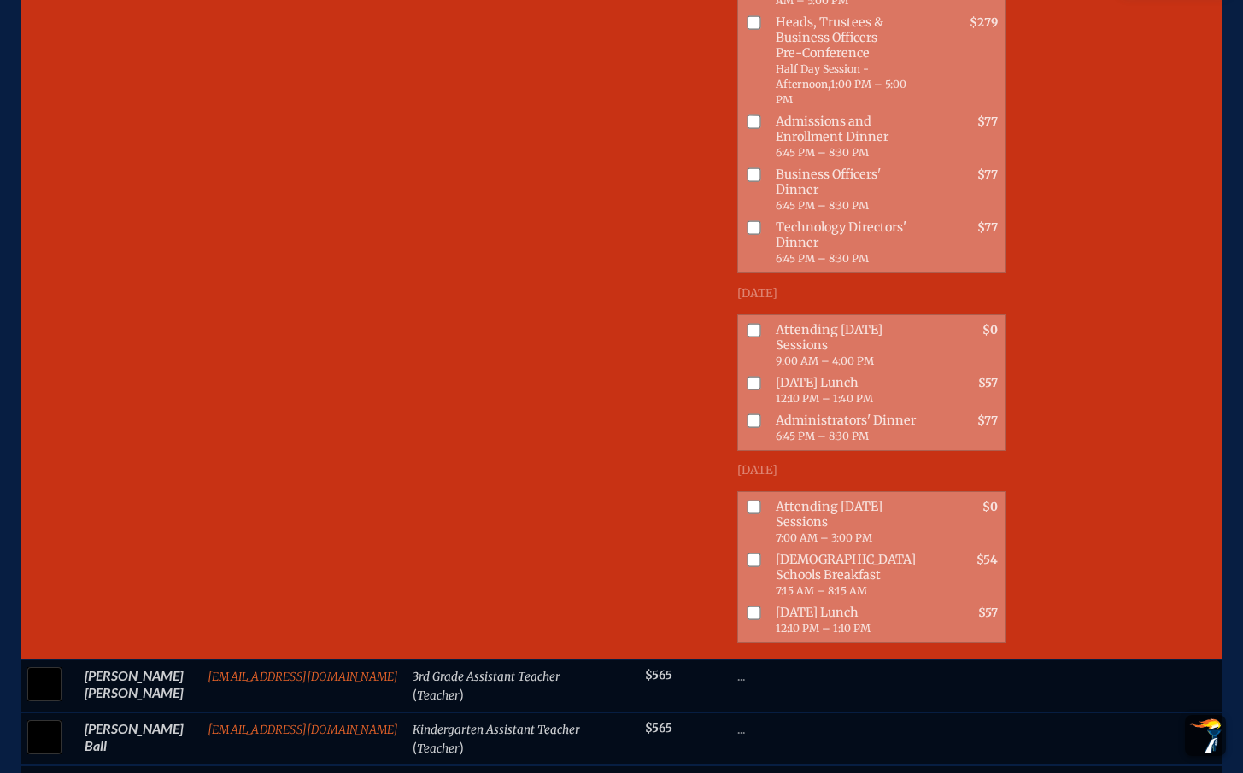
scroll to position [1628, 13]
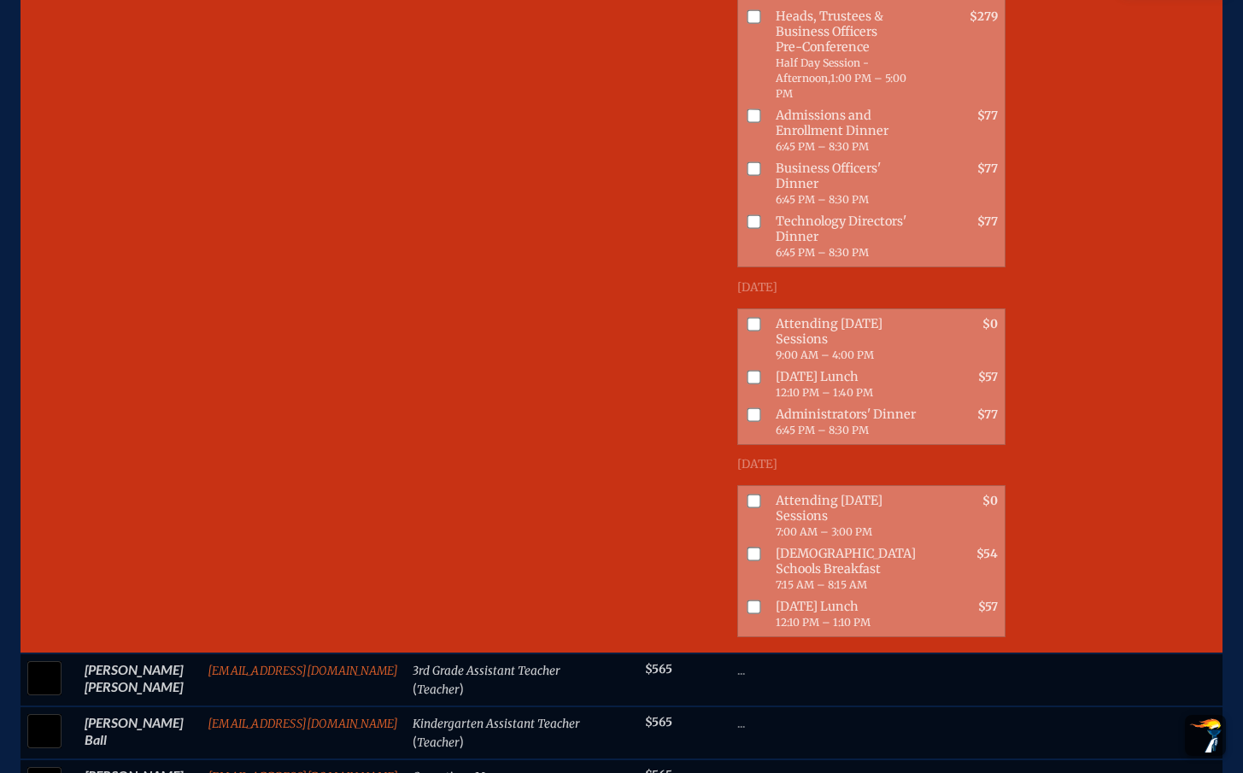
click at [747, 508] on input "checkbox" at bounding box center [754, 501] width 14 height 14
checkbox input "true"
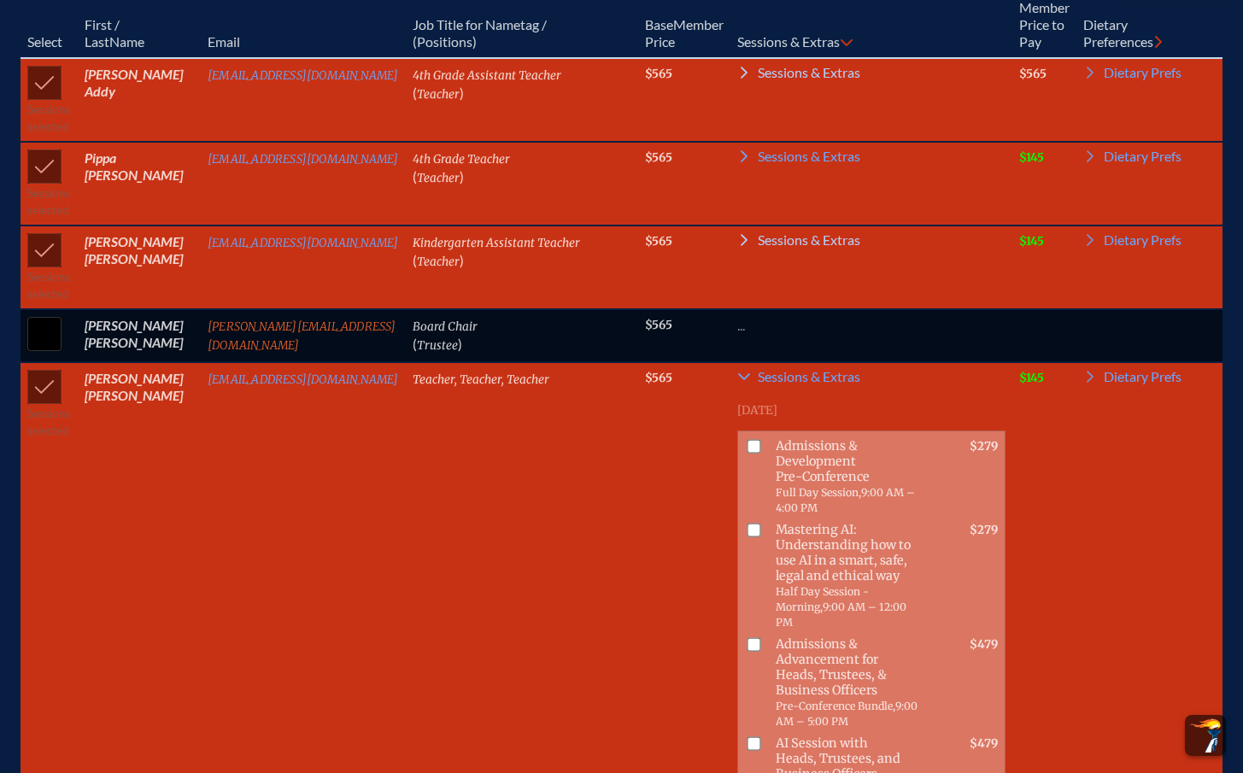
scroll to position [813, 13]
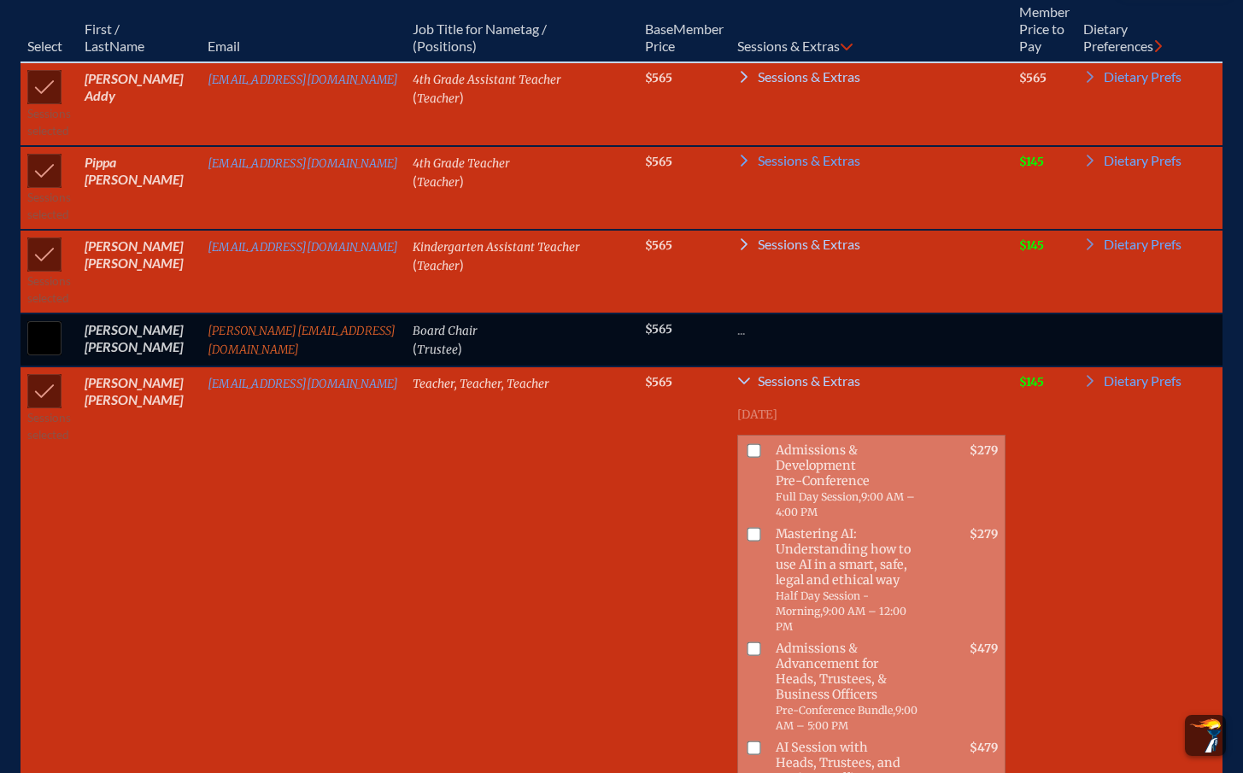
click at [737, 375] on icon at bounding box center [744, 381] width 14 height 14
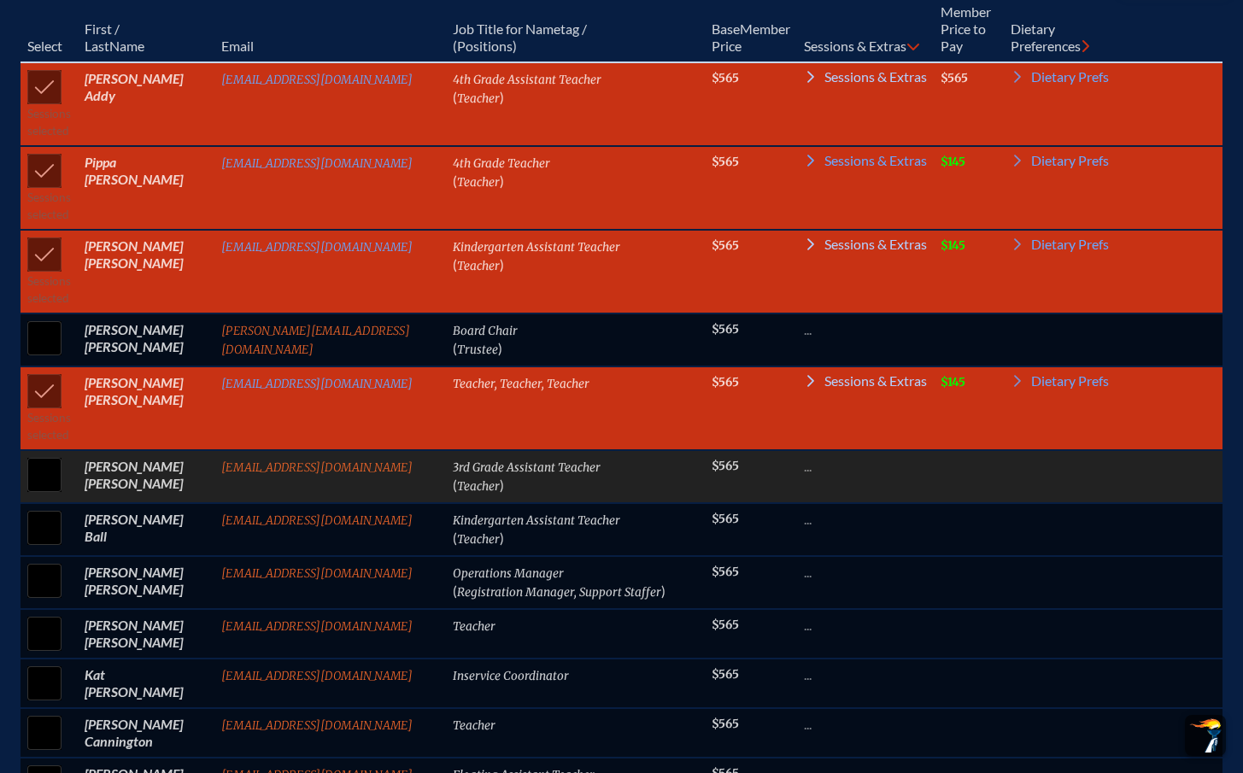
click at [24, 476] on input "checkbox" at bounding box center [44, 475] width 43 height 43
checkbox input "true"
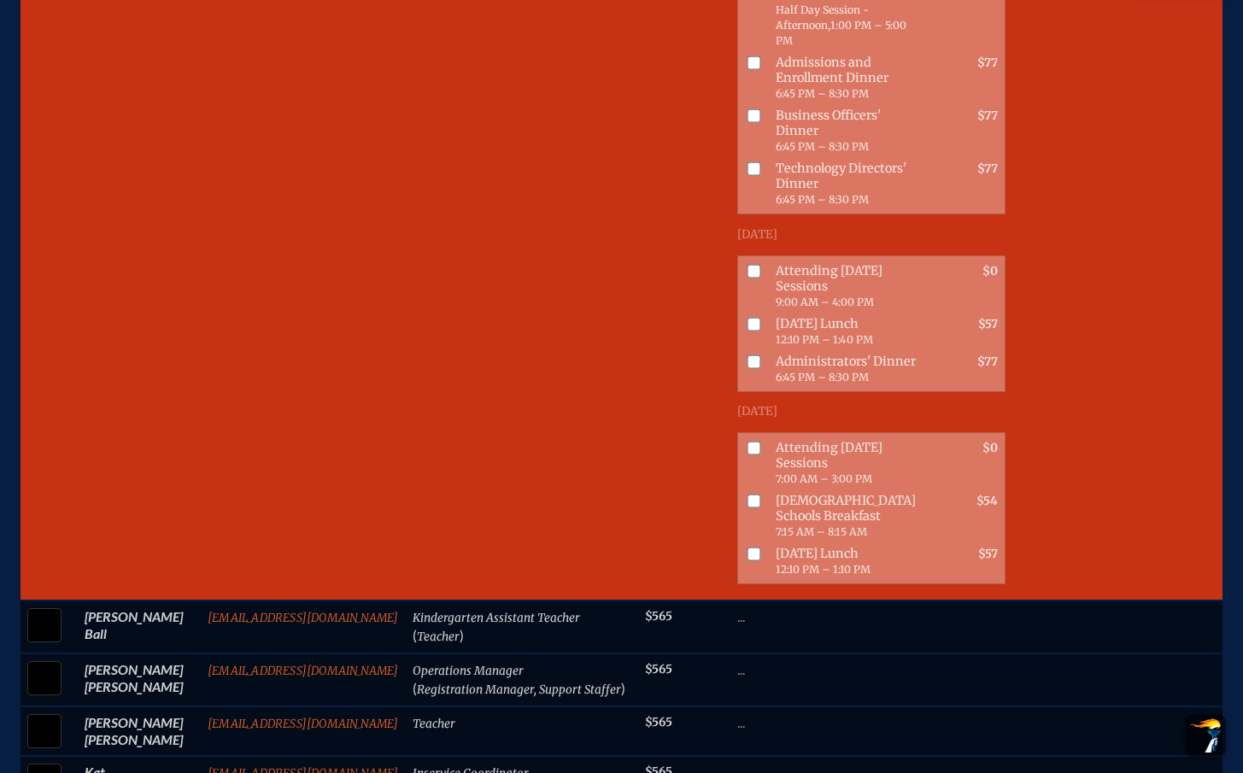
scroll to position [1768, 13]
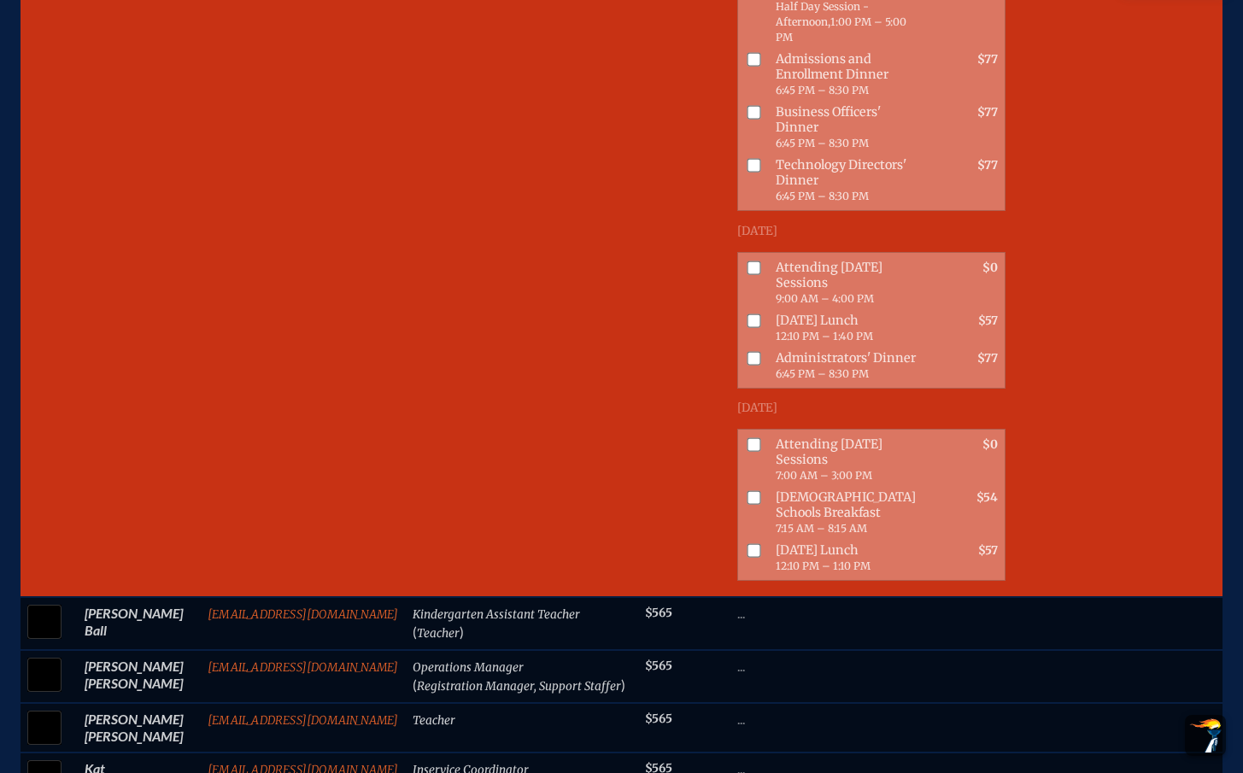
click at [747, 451] on input "checkbox" at bounding box center [754, 444] width 14 height 14
checkbox input "true"
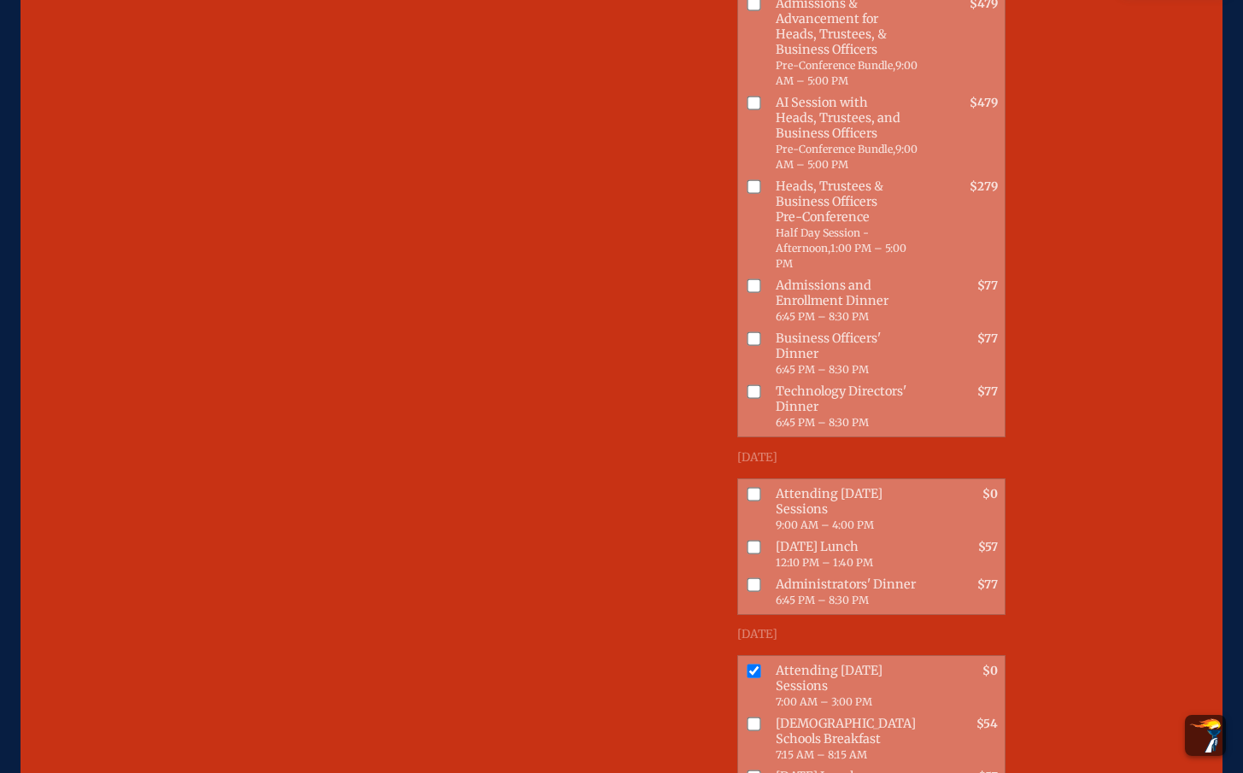
scroll to position [1005, 13]
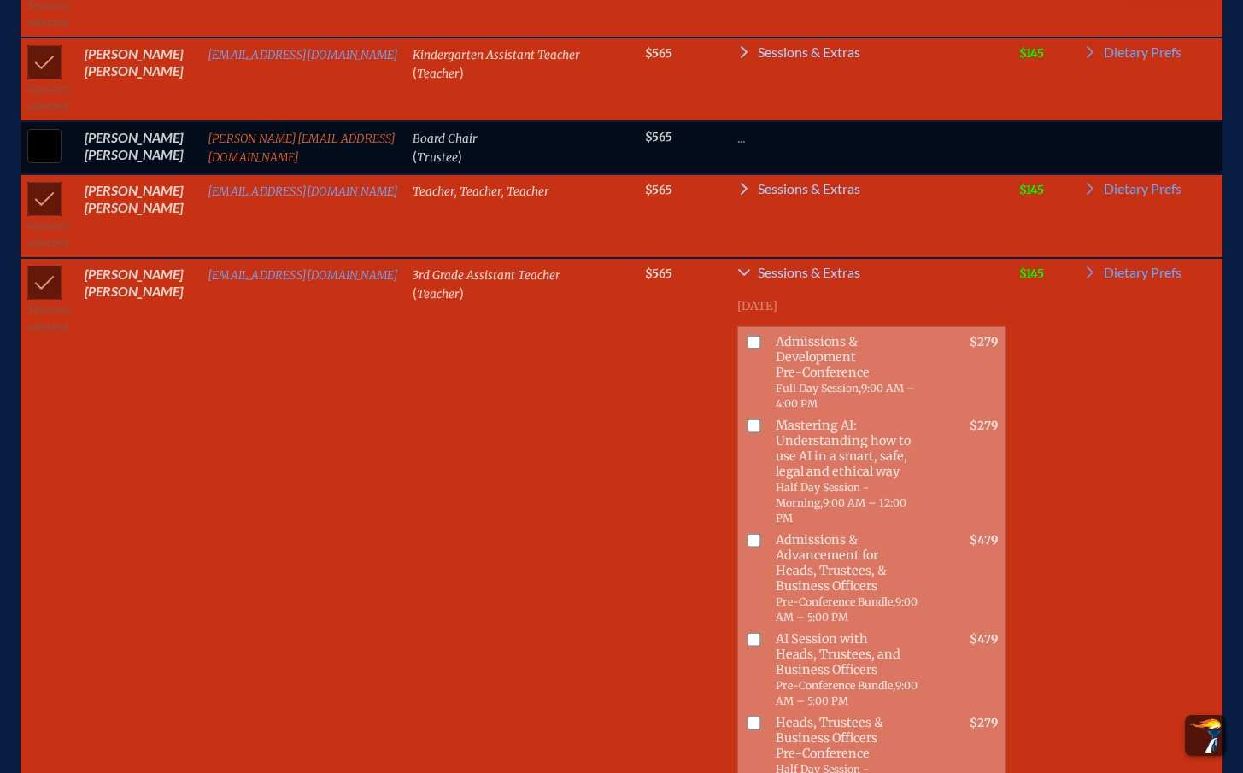
click at [737, 266] on icon at bounding box center [744, 273] width 14 height 14
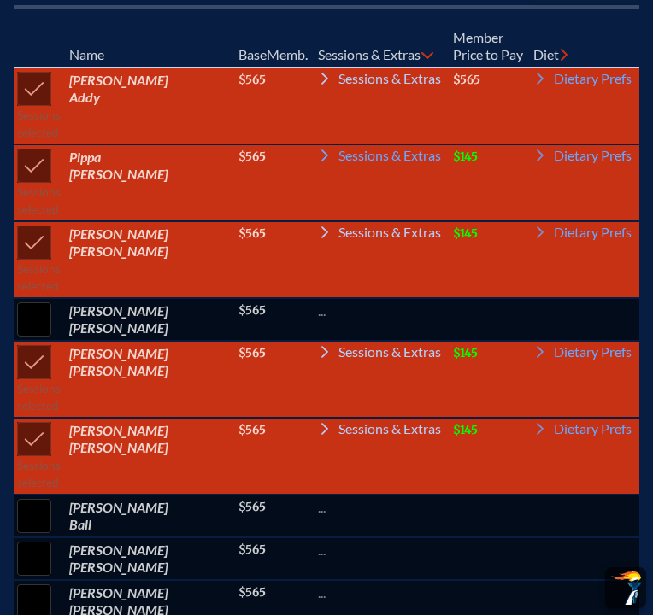
scroll to position [959, 13]
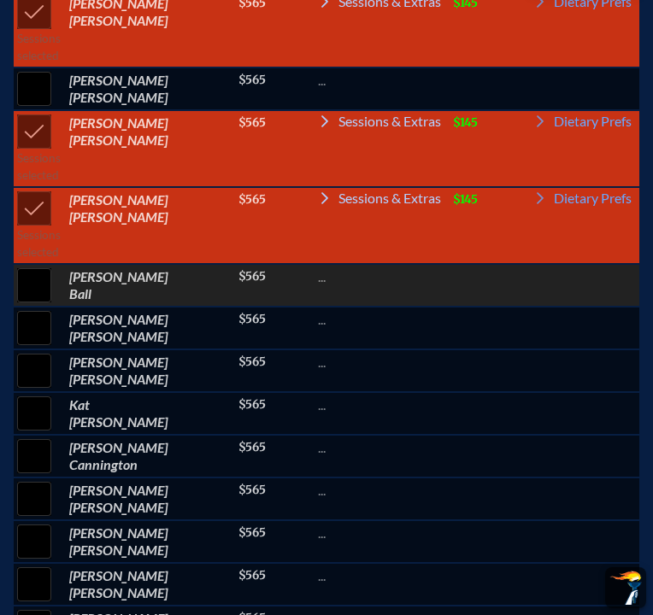
click at [56, 307] on input "checkbox" at bounding box center [34, 285] width 43 height 43
checkbox input "true"
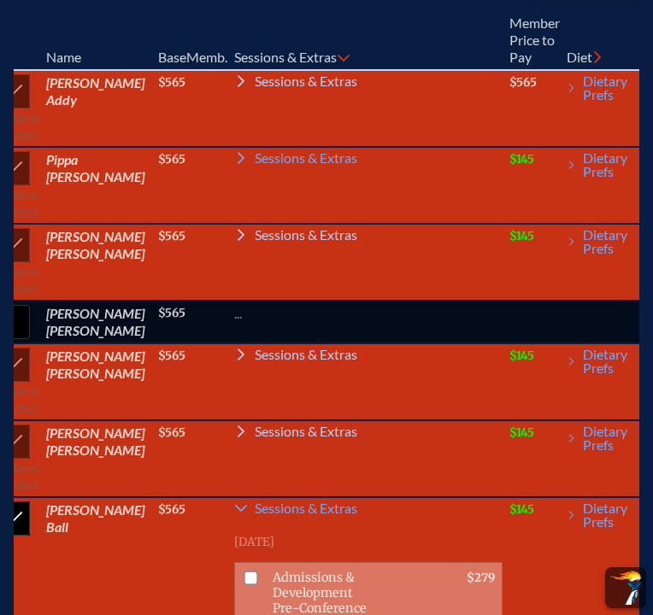
scroll to position [0, 0]
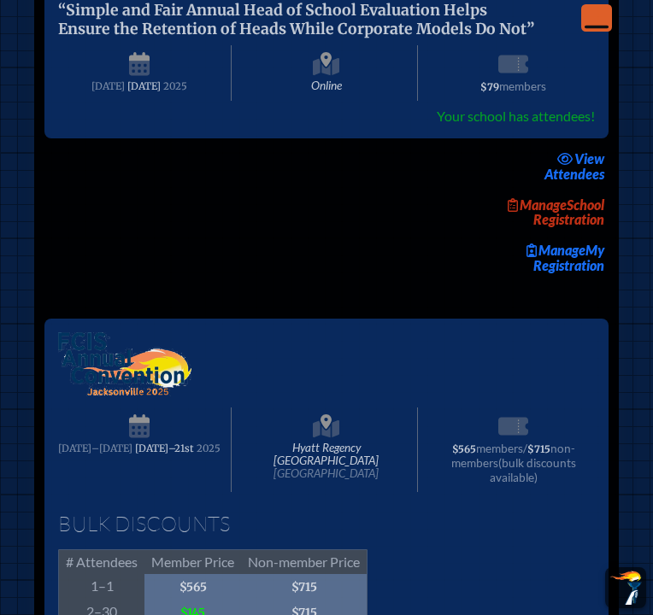
scroll to position [1432, 0]
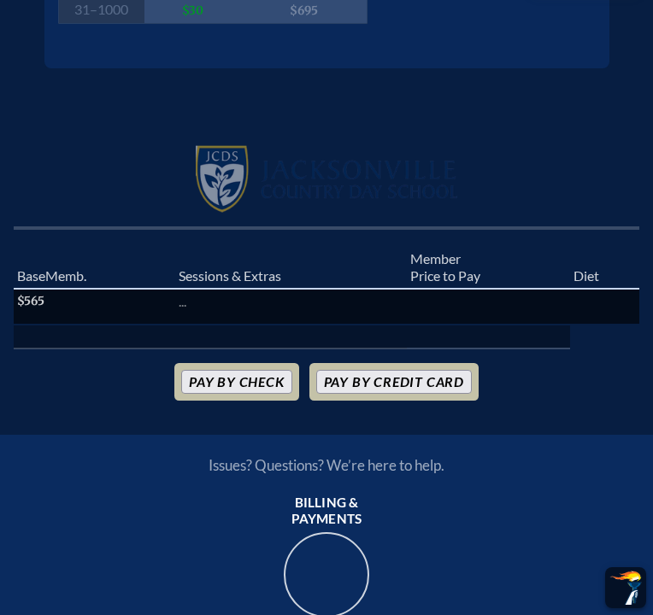
scroll to position [484, 0]
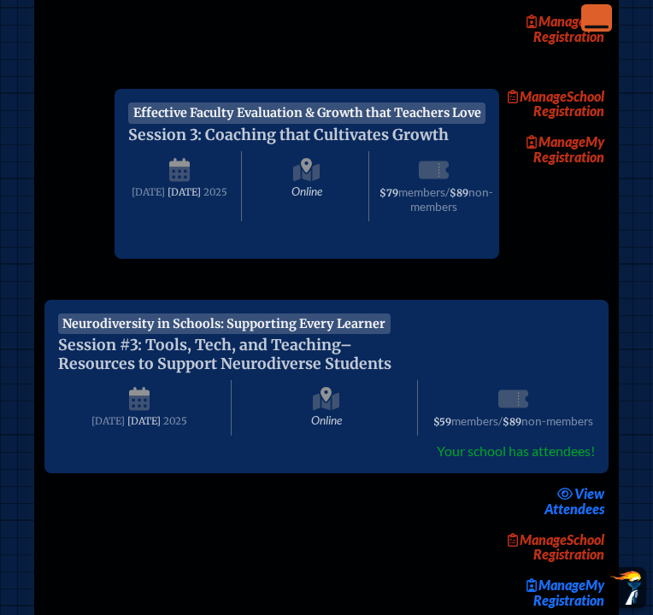
scroll to position [1432, 0]
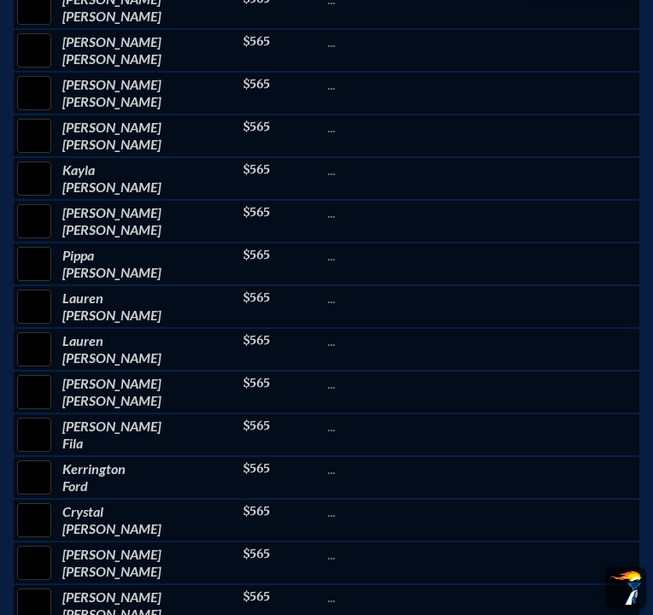
scroll to position [459, 0]
